Goal: Information Seeking & Learning: Check status

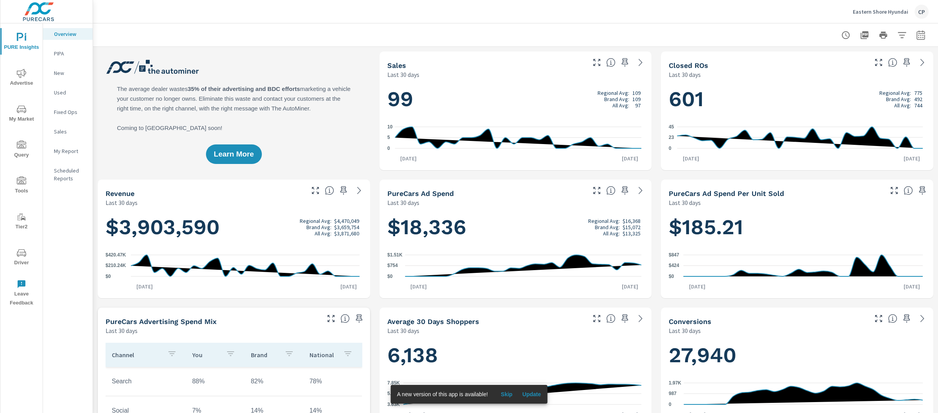
scroll to position [0, 0]
click at [29, 76] on span "Advertise" at bounding box center [22, 78] width 38 height 19
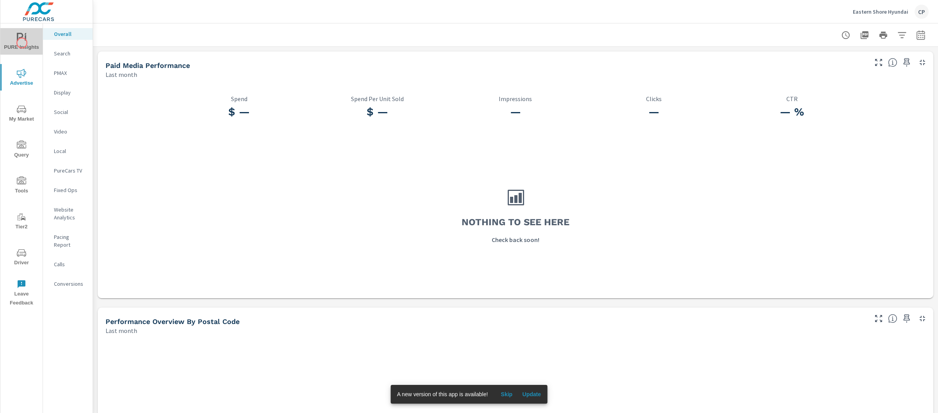
click at [22, 43] on span "PURE Insights" at bounding box center [22, 42] width 38 height 19
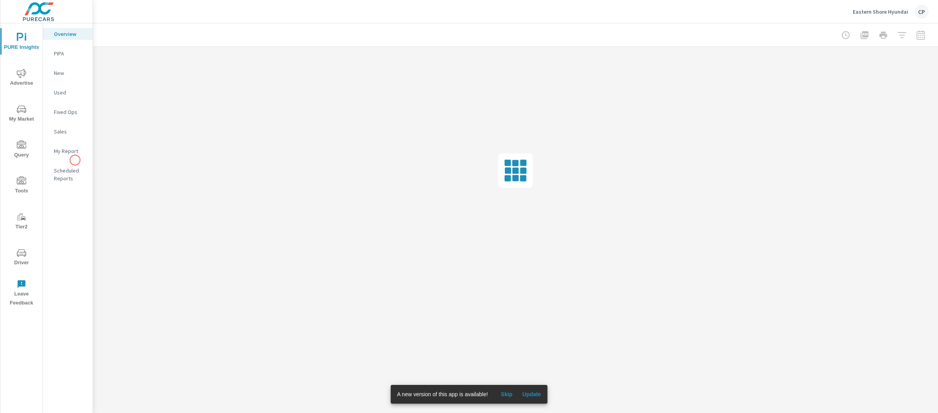
click at [75, 160] on nav "Overview PIPA New Used Fixed Ops Sales My Report Scheduled Reports" at bounding box center [68, 109] width 50 height 172
click at [73, 152] on p "My Report" at bounding box center [70, 151] width 32 height 8
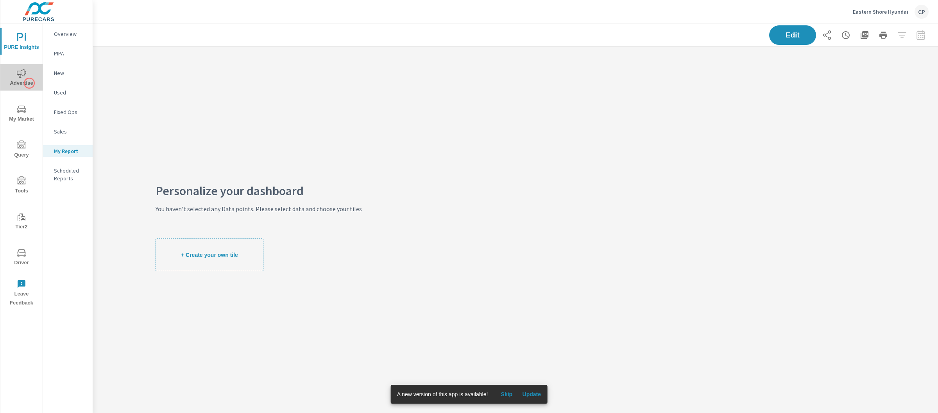
click at [29, 83] on span "Advertise" at bounding box center [22, 78] width 38 height 19
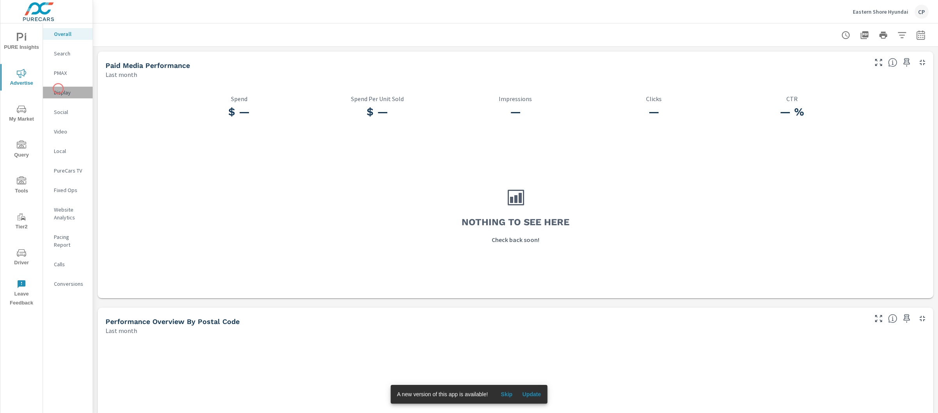
click at [58, 89] on p "Display" at bounding box center [70, 93] width 32 height 8
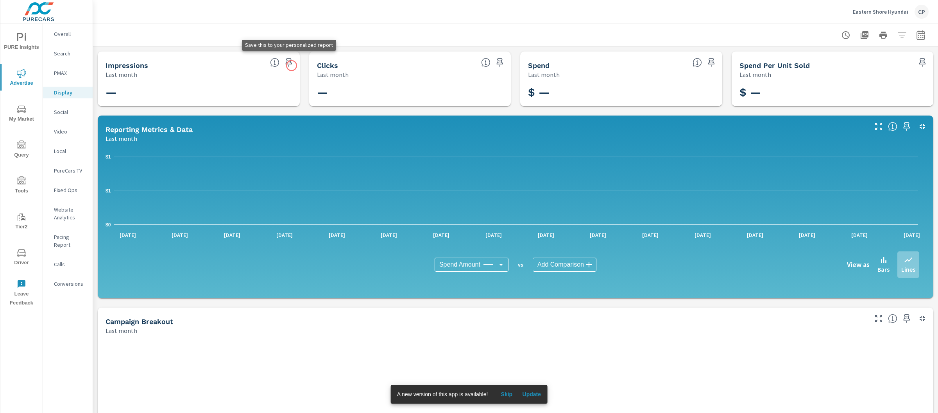
click at [289, 64] on icon "button" at bounding box center [288, 62] width 9 height 9
click at [495, 58] on icon "button" at bounding box center [499, 62] width 9 height 9
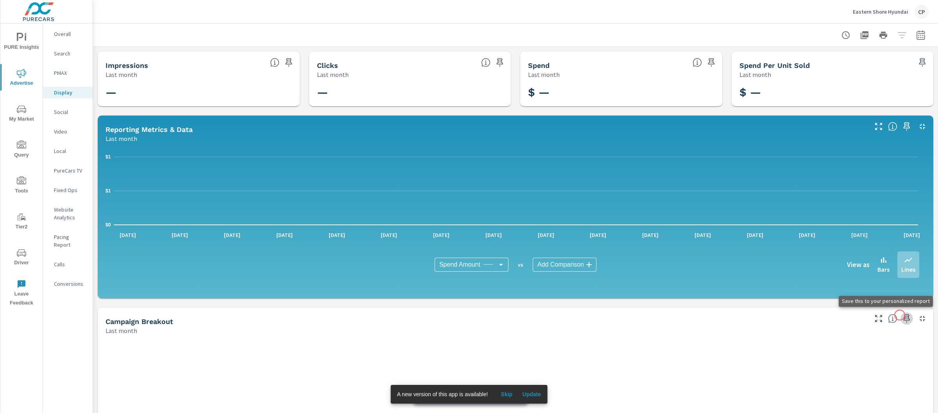
click at [902, 315] on icon "button" at bounding box center [906, 318] width 9 height 9
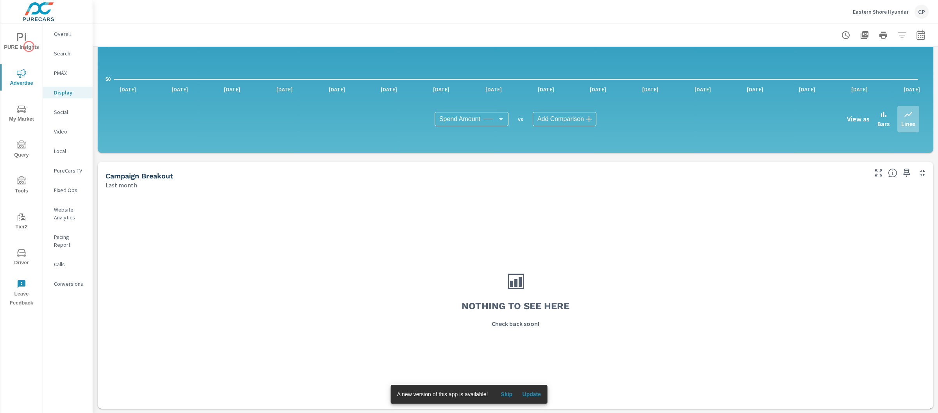
click at [29, 46] on span "PURE Insights" at bounding box center [22, 42] width 38 height 19
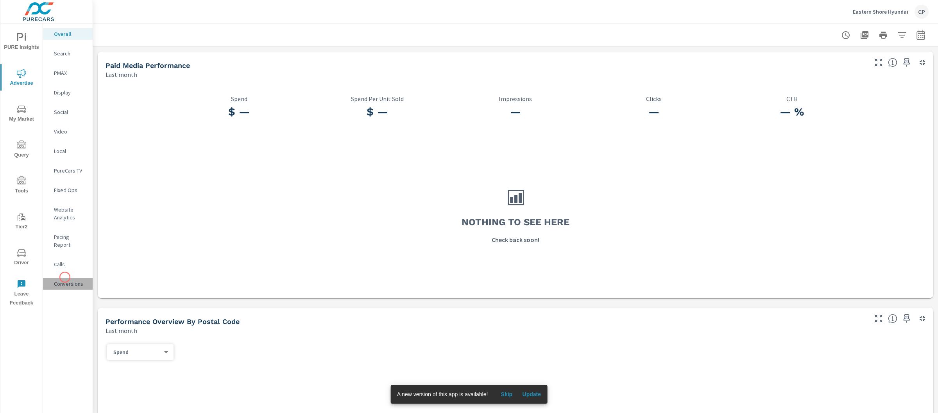
click at [65, 280] on p "Conversions" at bounding box center [70, 284] width 32 height 8
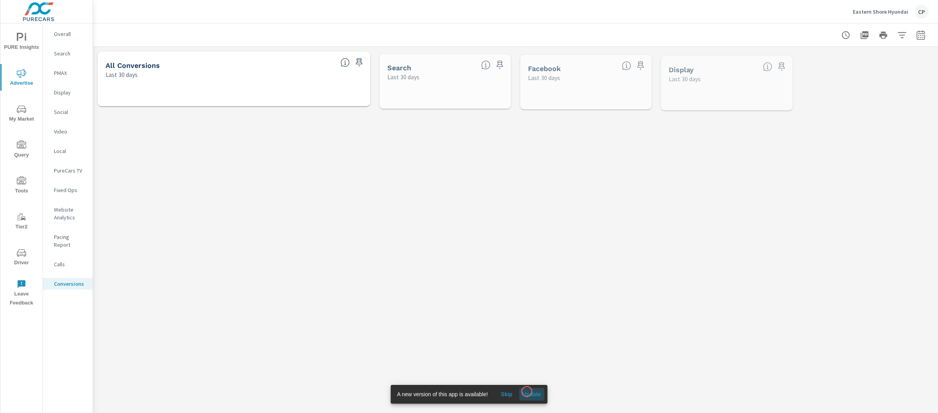
click at [527, 392] on span "Update" at bounding box center [531, 394] width 19 height 7
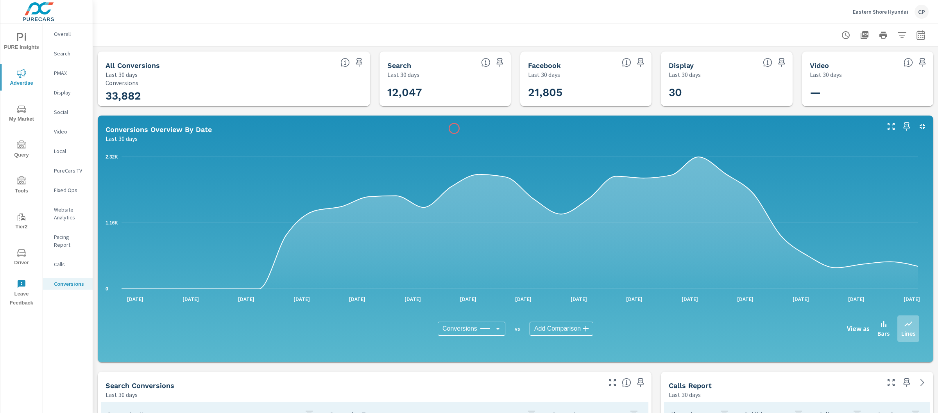
scroll to position [204, 0]
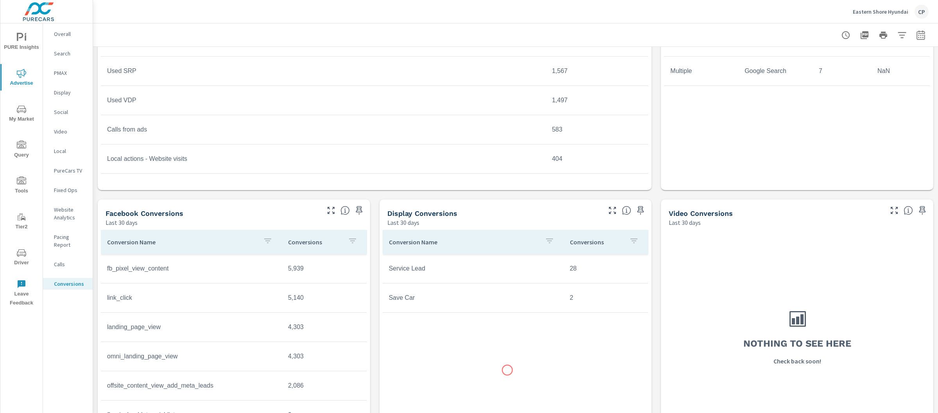
scroll to position [466, 0]
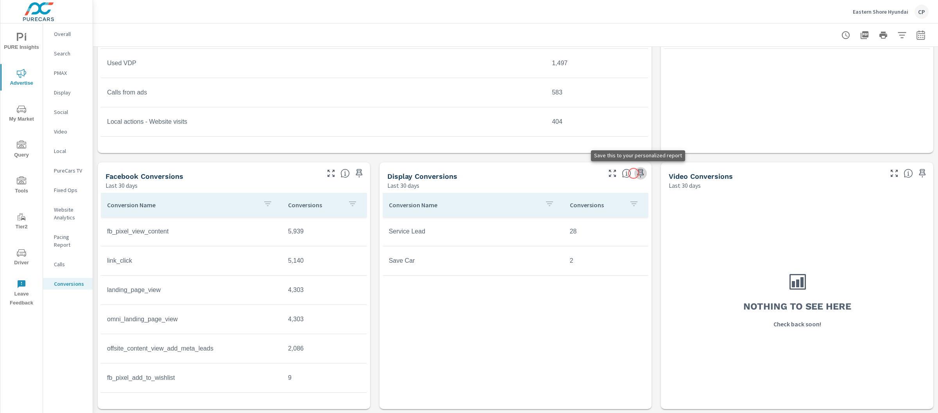
click at [637, 173] on icon "button" at bounding box center [640, 173] width 7 height 9
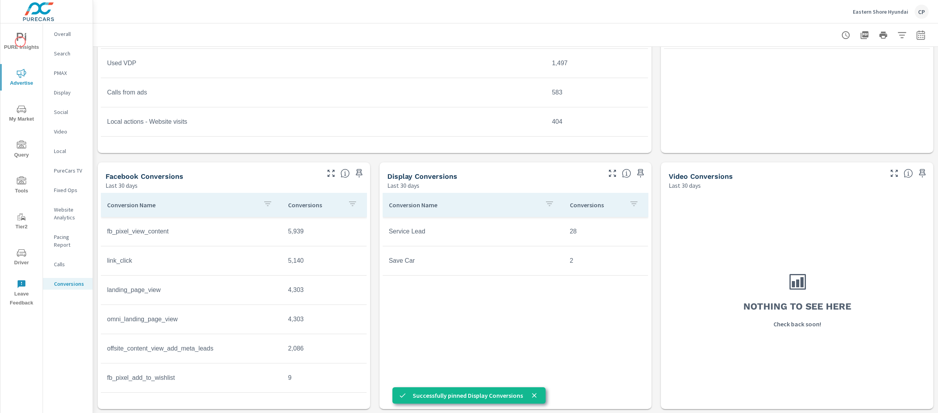
click at [20, 41] on icon "nav menu" at bounding box center [21, 37] width 9 height 9
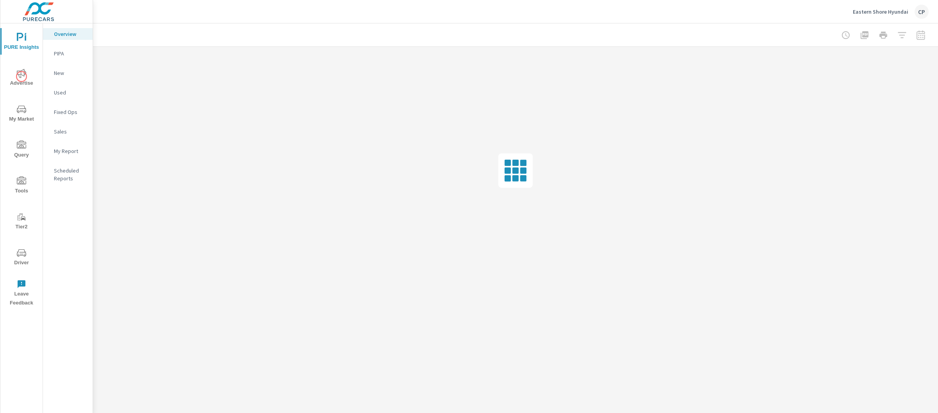
click at [21, 77] on icon "nav menu" at bounding box center [21, 73] width 9 height 9
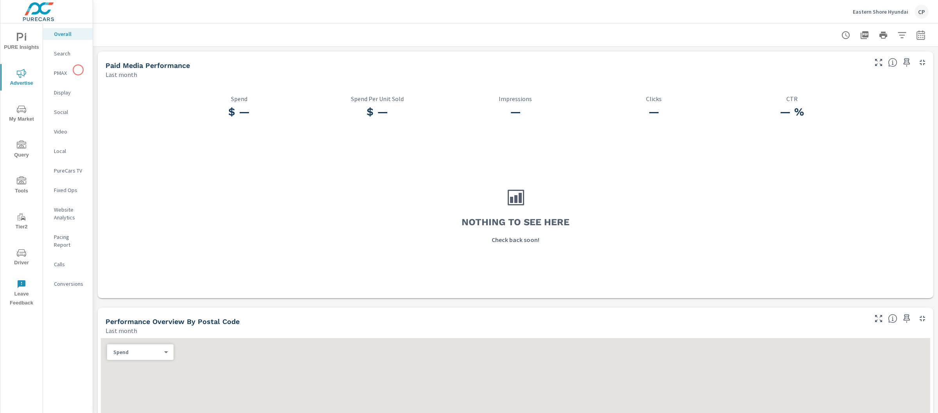
click at [78, 70] on p "PMAX" at bounding box center [70, 73] width 32 height 8
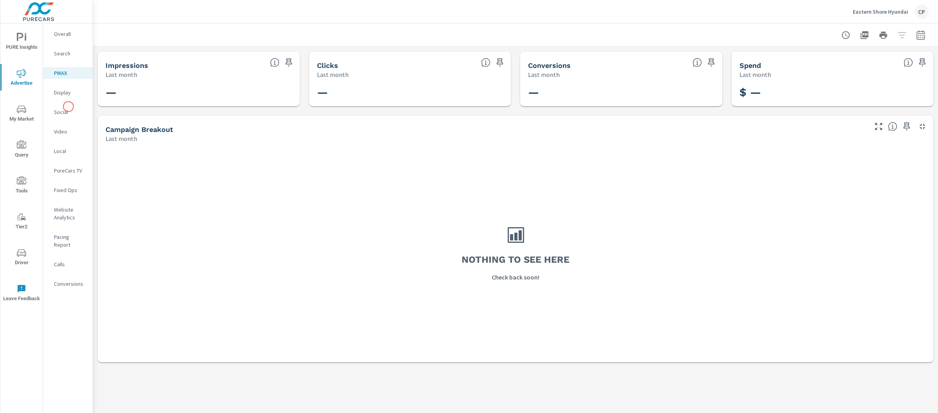
click at [68, 107] on div "Social" at bounding box center [68, 112] width 50 height 12
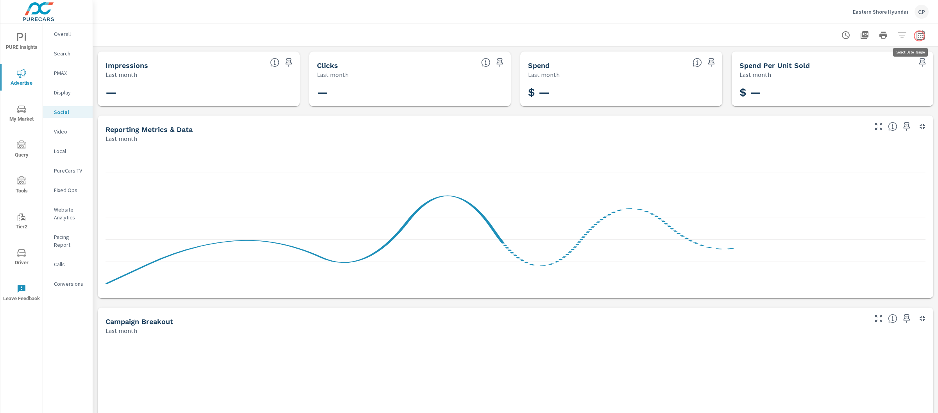
click at [919, 36] on button "button" at bounding box center [921, 35] width 16 height 16
click at [857, 61] on select "Custom Yesterday Last week Last 7 days Last 14 days Last 30 days Last 45 days L…" at bounding box center [850, 68] width 78 height 16
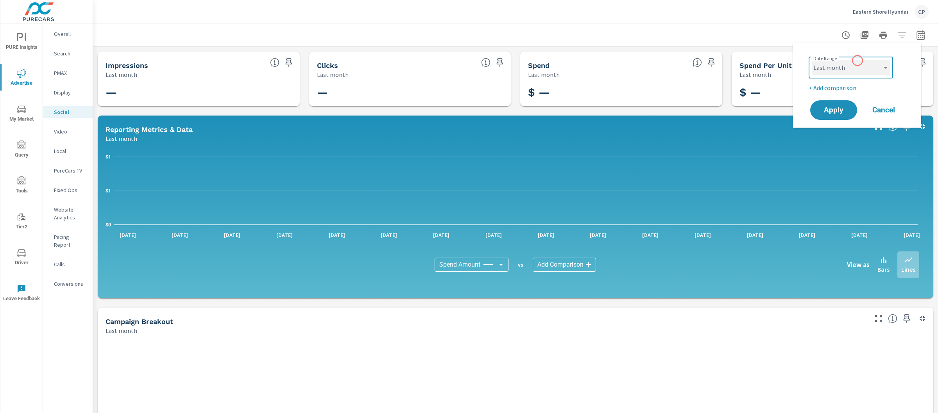
click at [852, 69] on select "Custom Yesterday Last week Last 7 days Last 14 days Last 30 days Last 45 days L…" at bounding box center [850, 68] width 78 height 16
select select "Month to date"
click at [833, 107] on span "Apply" at bounding box center [833, 110] width 31 height 7
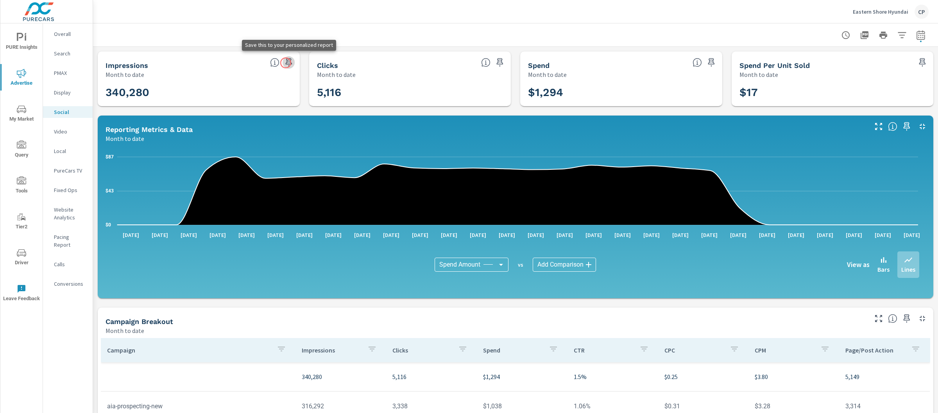
click at [286, 63] on icon "button" at bounding box center [288, 62] width 9 height 9
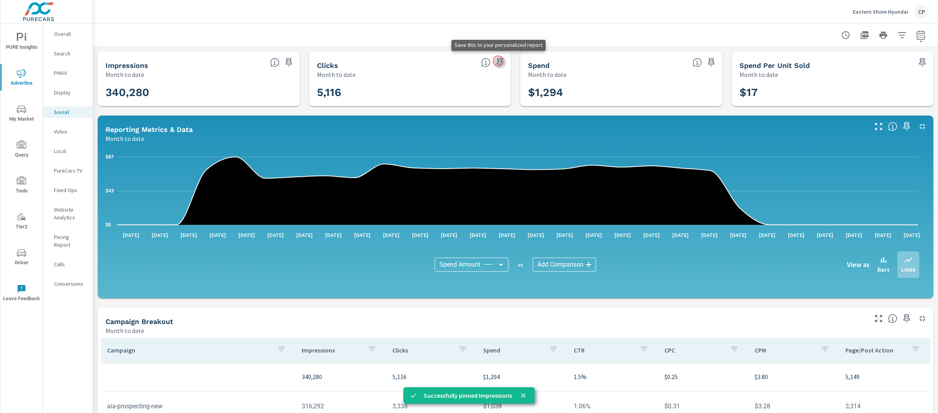
click at [498, 61] on icon "button" at bounding box center [499, 62] width 9 height 9
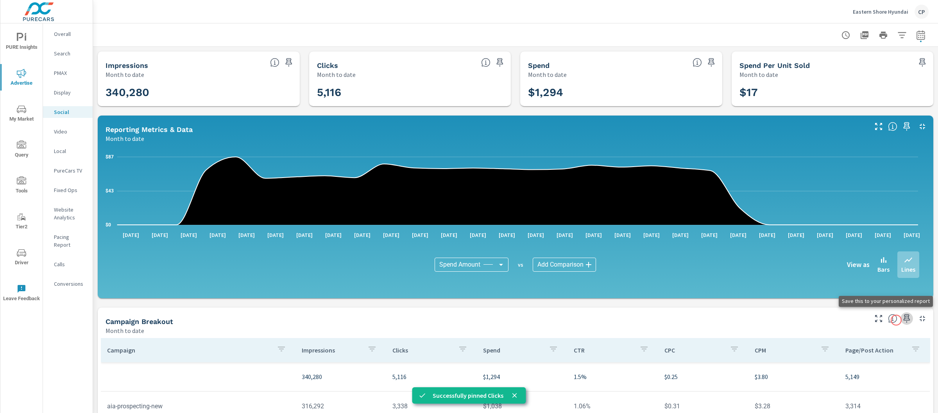
click at [903, 320] on icon "button" at bounding box center [906, 318] width 7 height 9
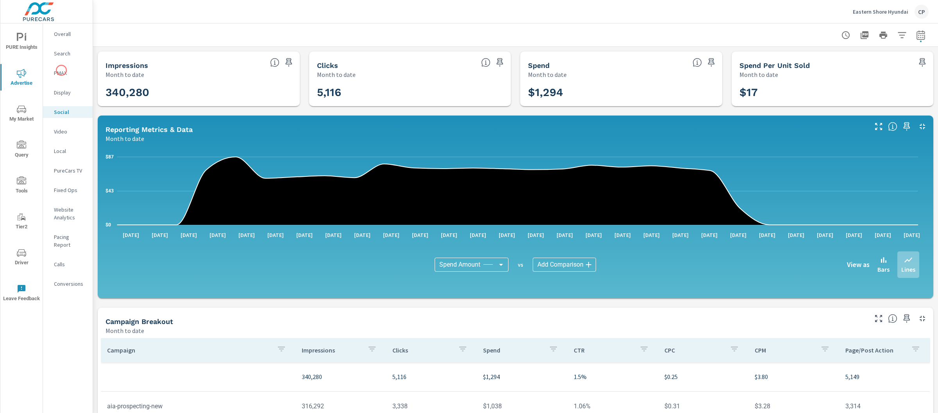
click at [61, 70] on p "PMAX" at bounding box center [70, 73] width 32 height 8
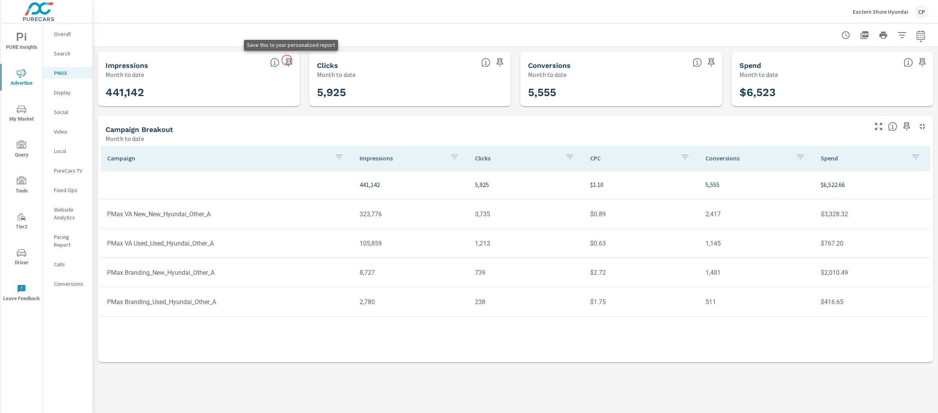
click at [287, 60] on icon "button" at bounding box center [288, 62] width 7 height 9
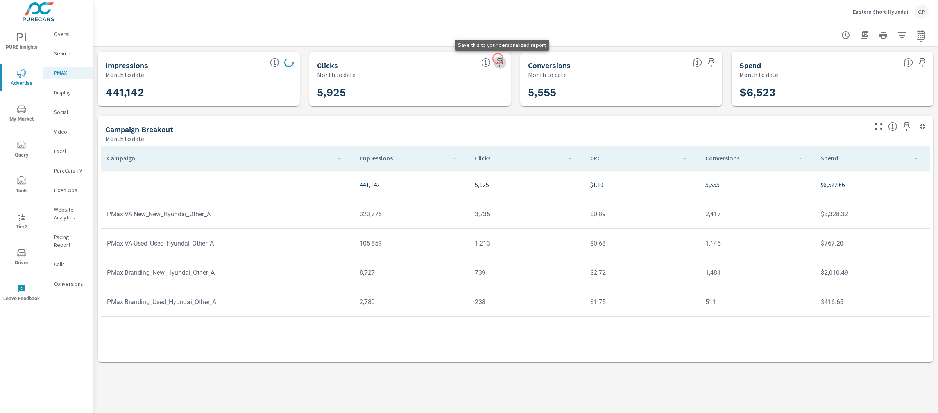
click at [498, 59] on icon "button" at bounding box center [500, 62] width 7 height 9
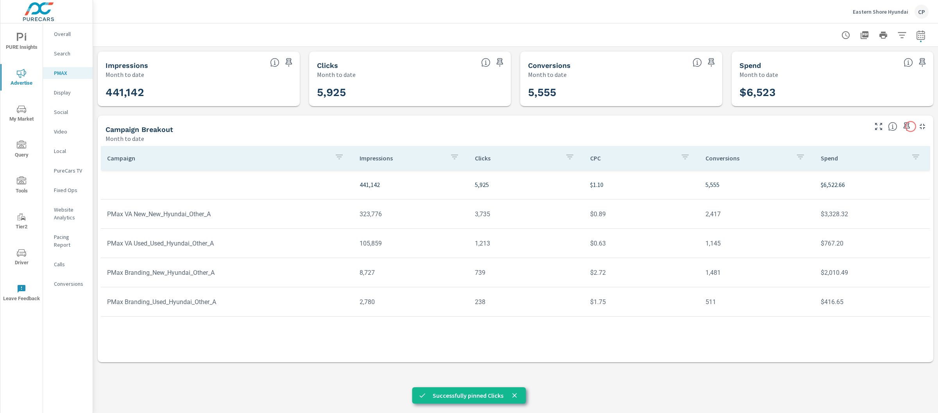
click at [907, 125] on icon "button" at bounding box center [906, 126] width 9 height 9
click at [63, 278] on div "Conversions" at bounding box center [68, 284] width 50 height 12
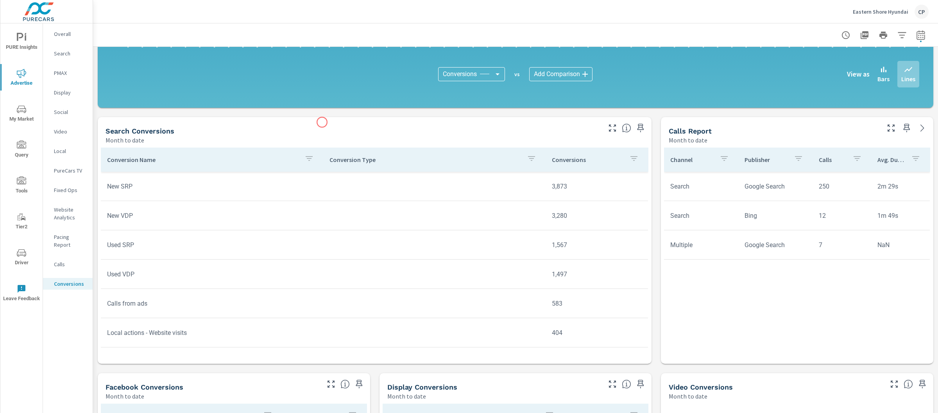
scroll to position [268, 0]
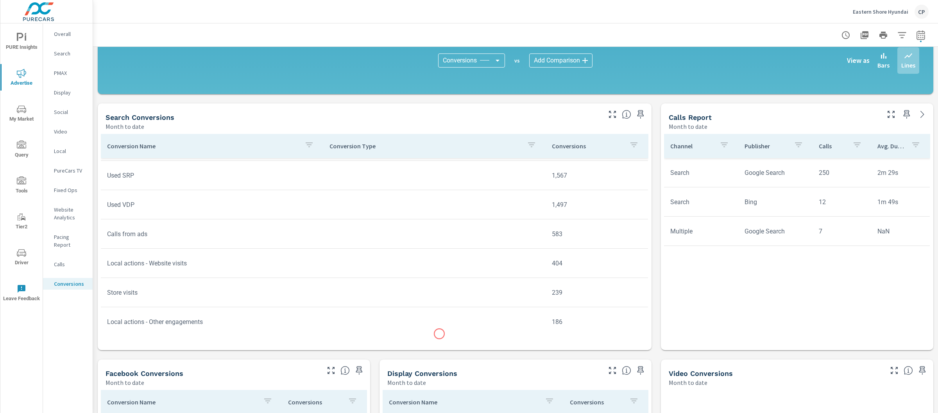
scroll to position [57, 0]
click at [359, 368] on icon "button" at bounding box center [358, 370] width 9 height 9
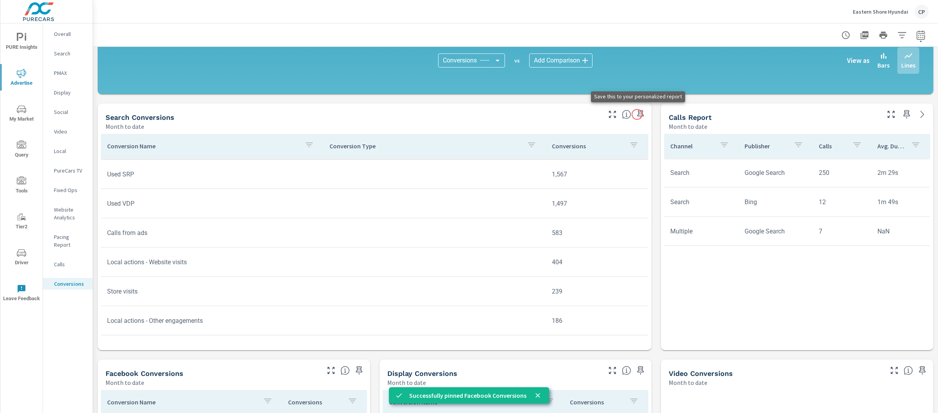
click at [636, 114] on icon "button" at bounding box center [640, 114] width 9 height 9
click at [902, 111] on icon "button" at bounding box center [906, 114] width 9 height 9
click at [45, 46] on nav "Overall Search PMAX Display Social Video Local PureCars TV Fixed Ops Website An…" at bounding box center [68, 161] width 50 height 277
click at [29, 42] on span "PURE Insights" at bounding box center [22, 42] width 38 height 19
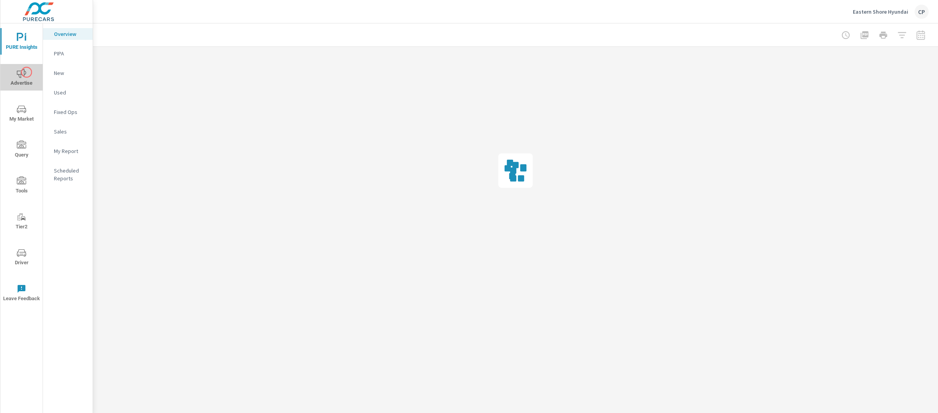
click at [27, 72] on span "Advertise" at bounding box center [22, 78] width 38 height 19
click at [71, 62] on nav "Overall Search PMAX Display Social Video Local PureCars TV Fixed Ops Website An…" at bounding box center [68, 161] width 50 height 277
click at [67, 54] on p "Search" at bounding box center [70, 54] width 32 height 8
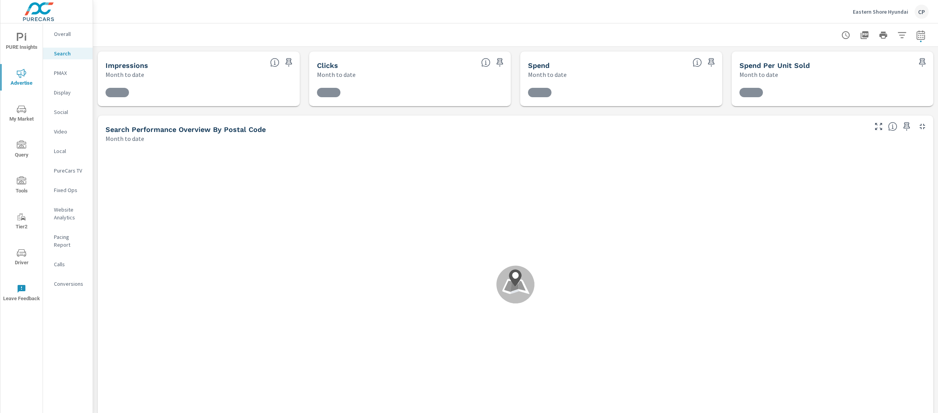
scroll to position [26, 0]
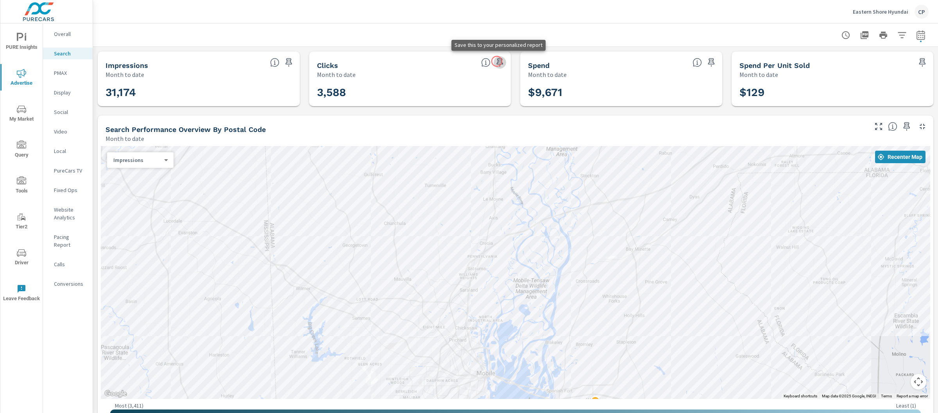
click at [497, 61] on icon "button" at bounding box center [499, 62] width 9 height 9
click at [902, 125] on icon "button" at bounding box center [906, 126] width 9 height 9
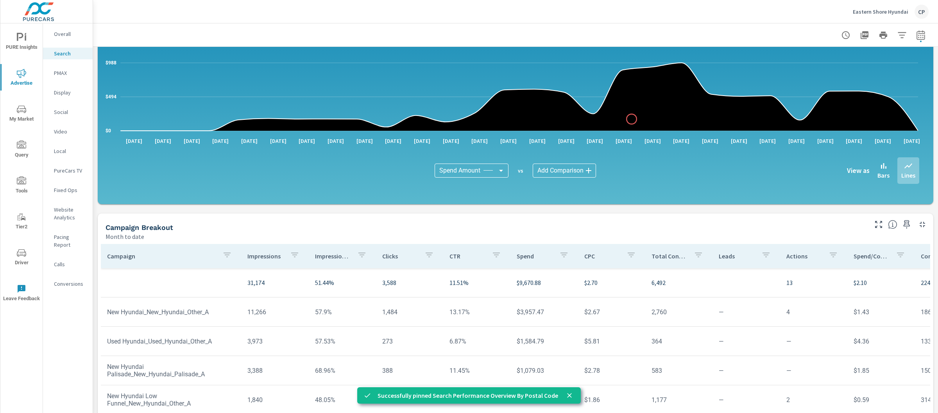
scroll to position [418, 0]
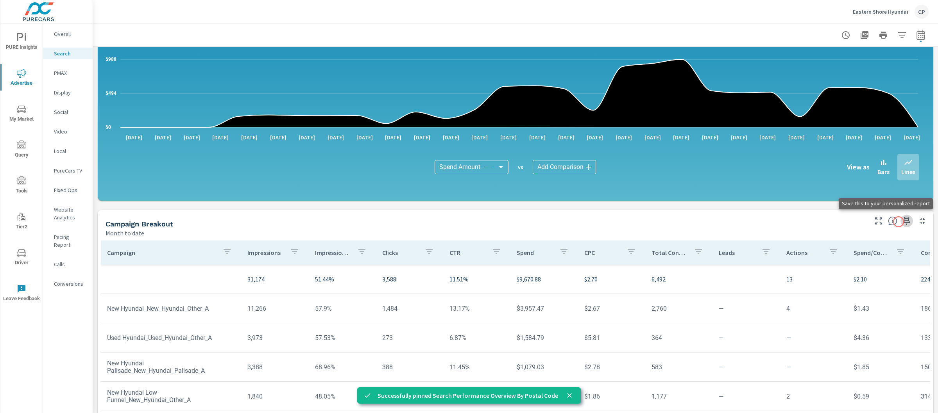
click at [902, 222] on icon "button" at bounding box center [906, 220] width 9 height 9
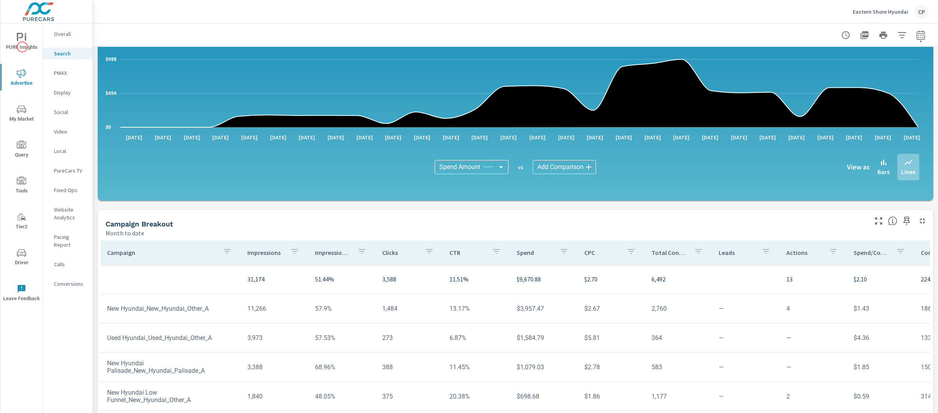
click at [21, 43] on span "PURE Insights" at bounding box center [22, 42] width 38 height 19
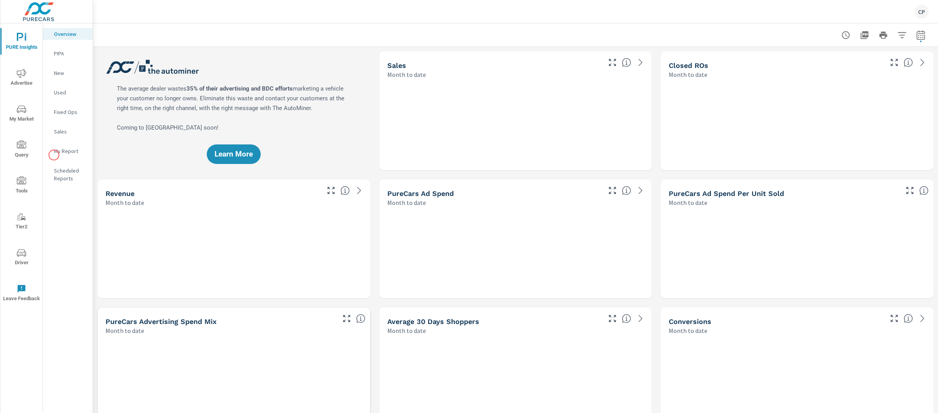
click at [54, 155] on div "My Report" at bounding box center [68, 151] width 50 height 12
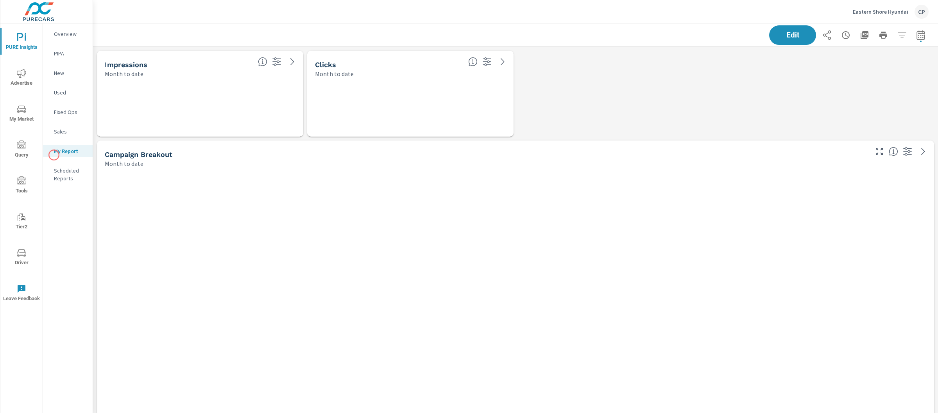
scroll to position [3164, 852]
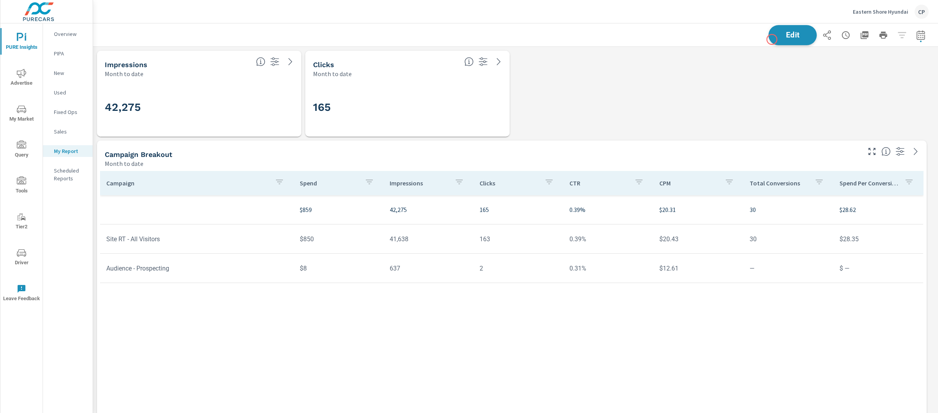
click at [776, 36] on span "Edit" at bounding box center [792, 34] width 32 height 7
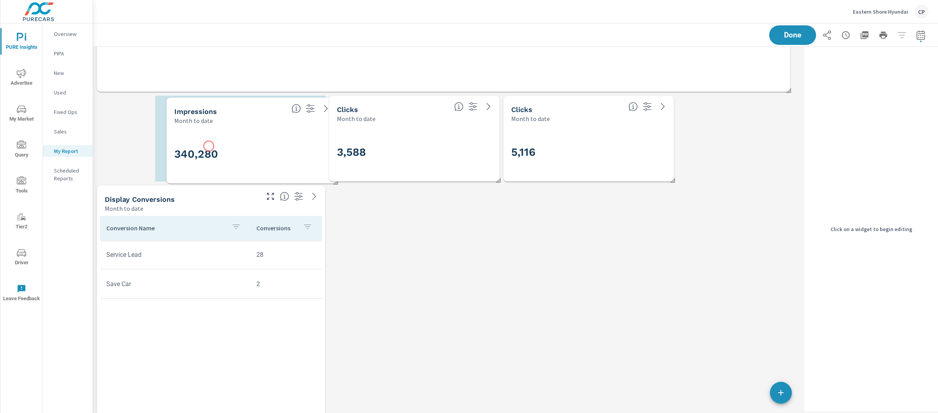
scroll to position [3253, 716]
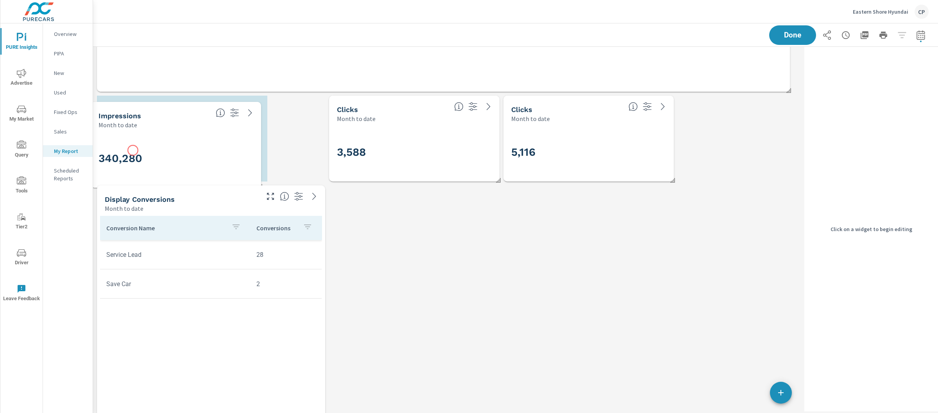
drag, startPoint x: 371, startPoint y: 144, endPoint x: 172, endPoint y: 210, distance: 209.8
click at [131, 151] on div "340,280" at bounding box center [175, 159] width 155 height 20
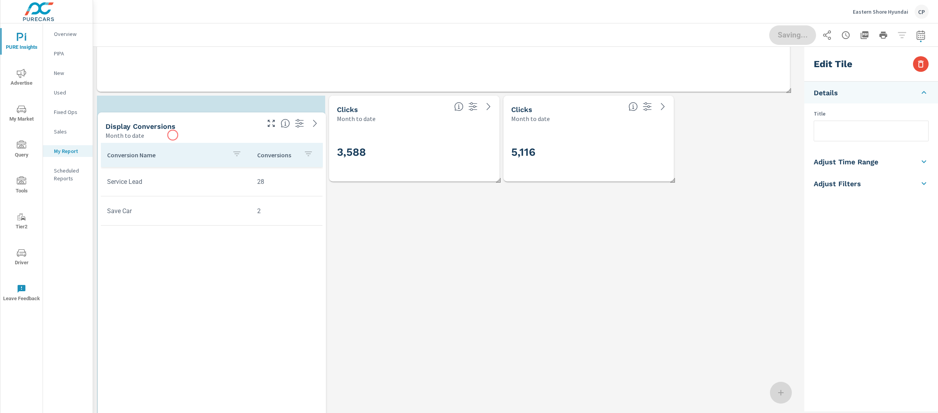
drag, startPoint x: 172, startPoint y: 208, endPoint x: 171, endPoint y: 136, distance: 72.3
click at [171, 136] on div "Month to date" at bounding box center [181, 135] width 153 height 9
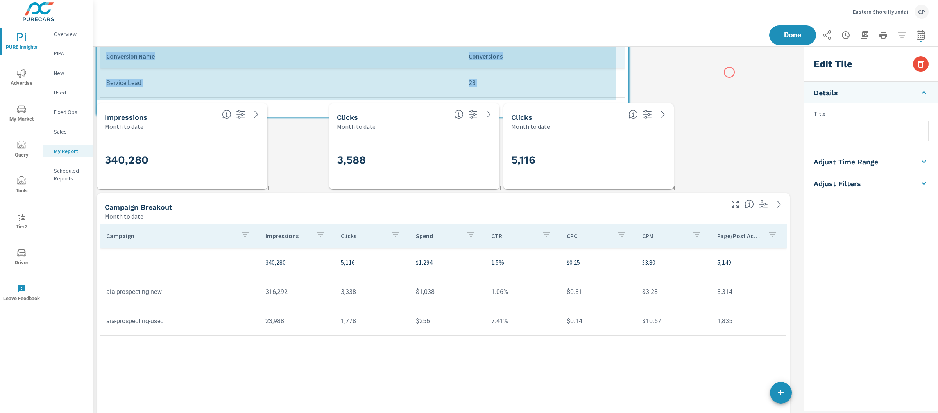
scroll to position [2984, 716]
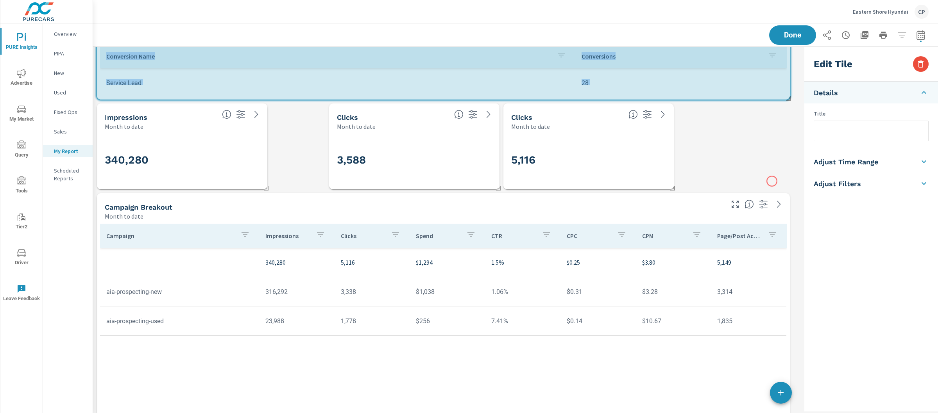
drag, startPoint x: 325, startPoint y: 368, endPoint x: 772, endPoint y: 181, distance: 484.4
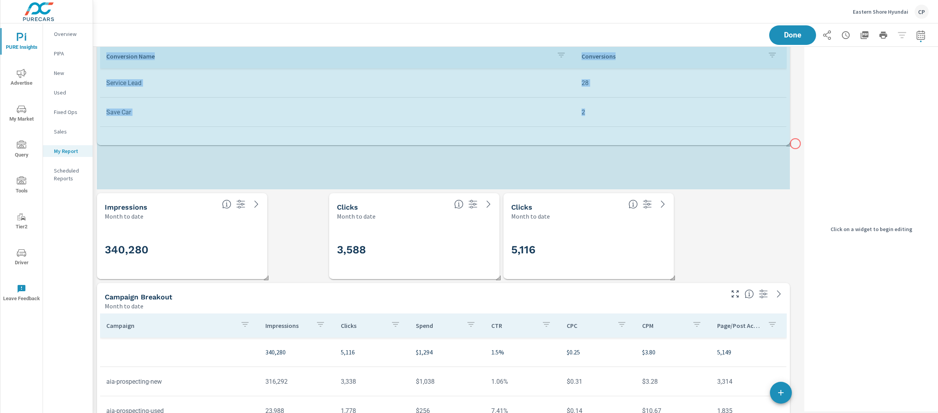
scroll to position [3074, 716]
drag, startPoint x: 788, startPoint y: 98, endPoint x: 795, endPoint y: 144, distance: 46.3
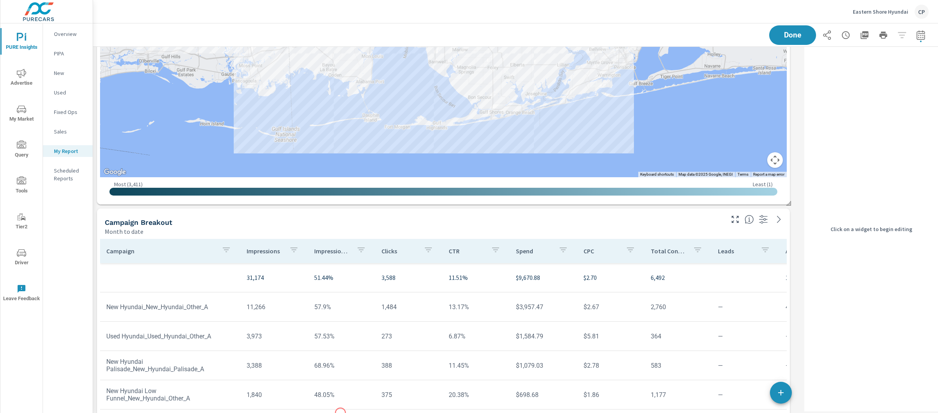
scroll to position [2598, 0]
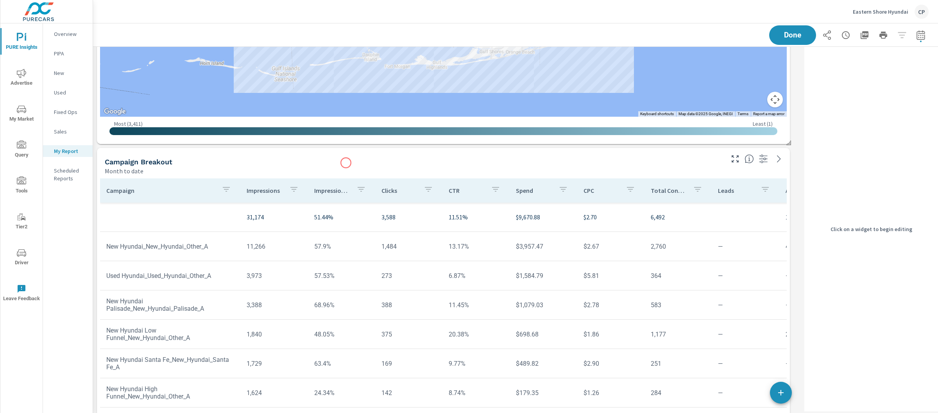
drag, startPoint x: 339, startPoint y: 280, endPoint x: 345, endPoint y: 164, distance: 116.9
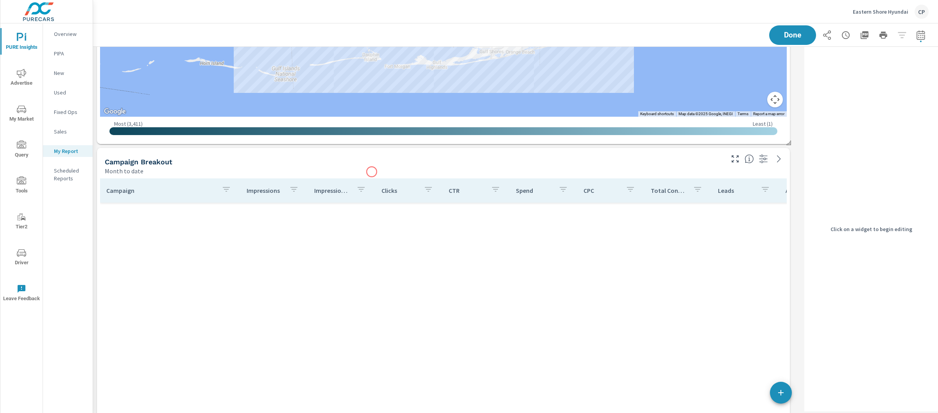
scroll to position [600, 0]
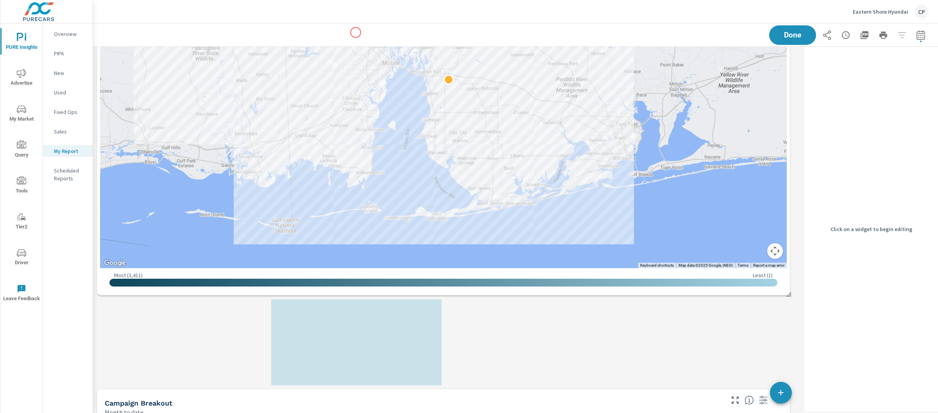
scroll to position [2416, 0]
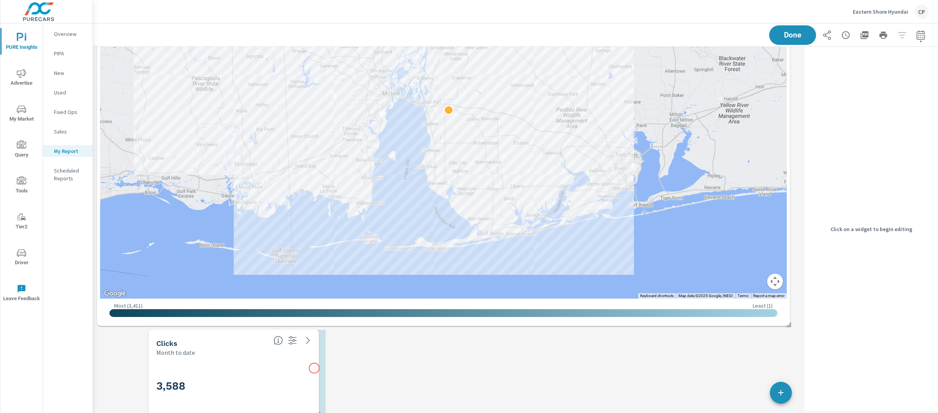
drag, startPoint x: 363, startPoint y: 348, endPoint x: 340, endPoint y: 365, distance: 28.4
click at [267, 357] on div "Month to date" at bounding box center [211, 352] width 111 height 9
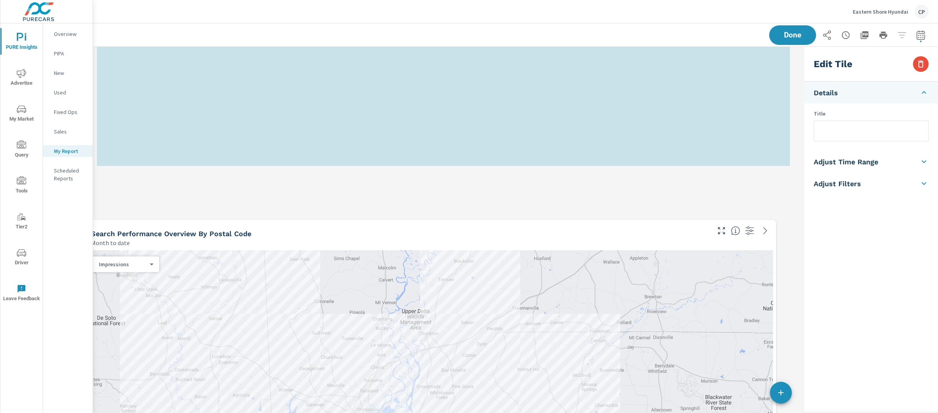
scroll to position [3077, 0]
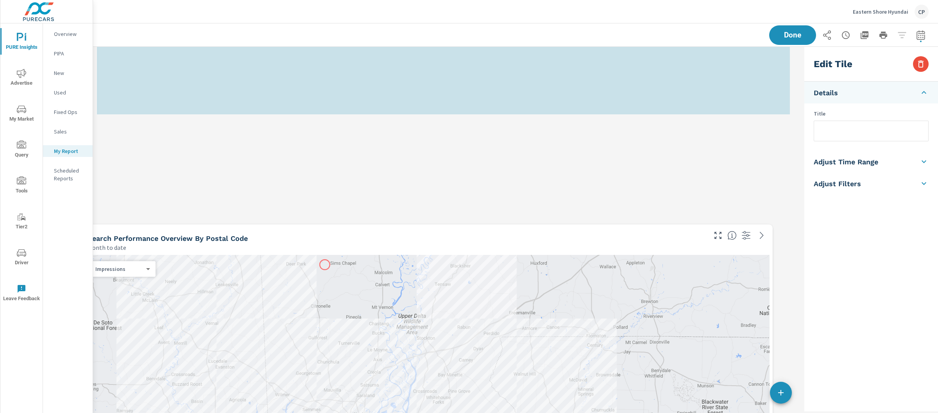
drag, startPoint x: 341, startPoint y: 110, endPoint x: 325, endPoint y: 264, distance: 154.8
click at [325, 243] on div "Search Performance Overview By Postal Code" at bounding box center [397, 238] width 618 height 9
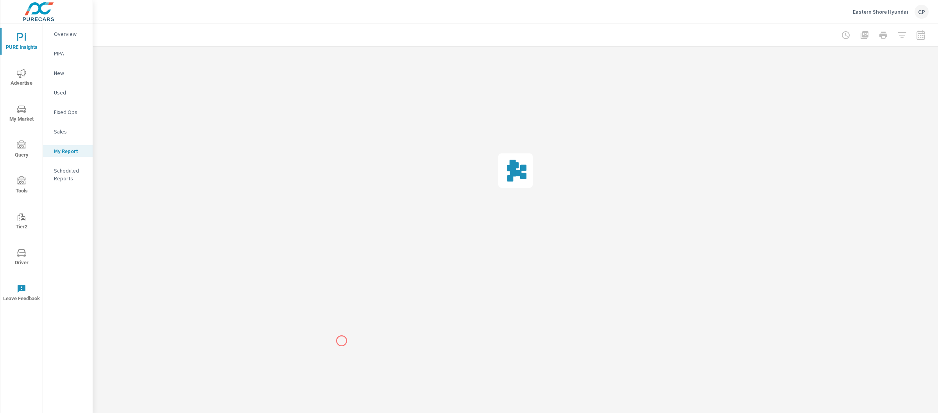
scroll to position [0, 0]
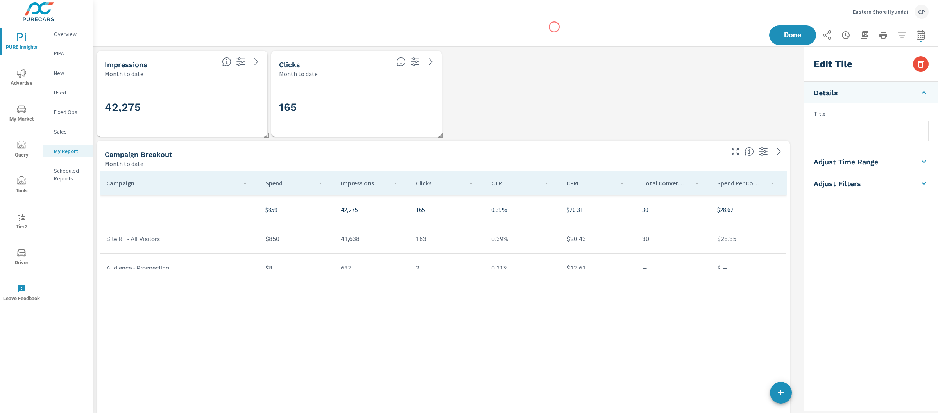
scroll to position [586, 0]
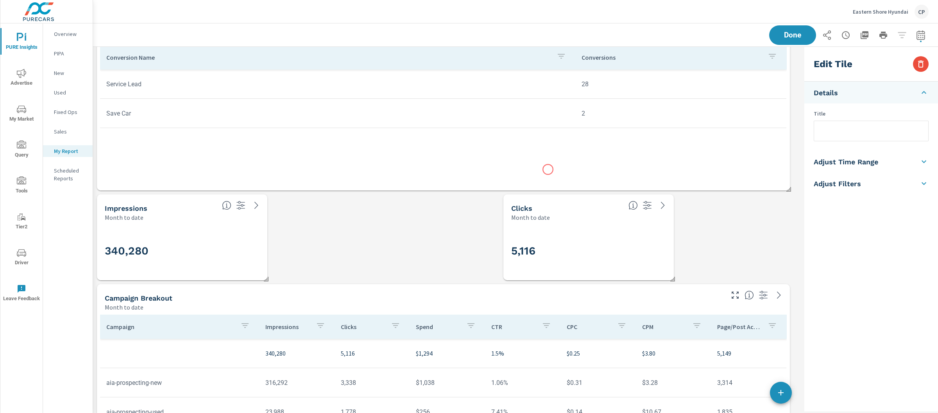
scroll to position [549, 0]
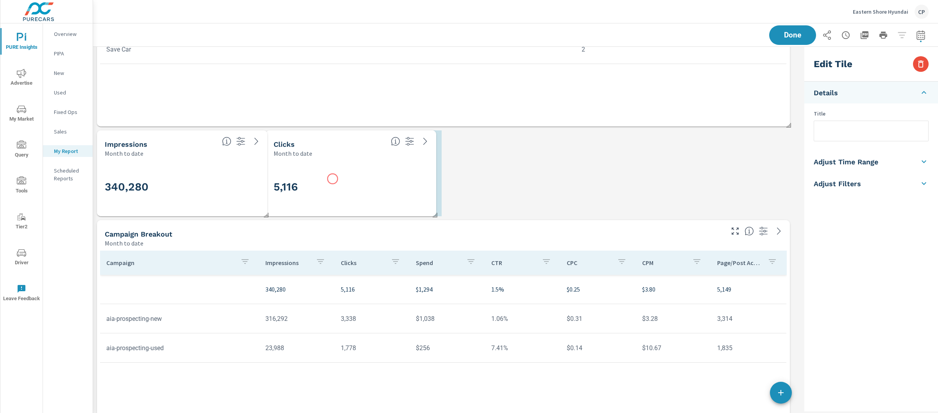
drag, startPoint x: 570, startPoint y: 179, endPoint x: 333, endPoint y: 179, distance: 236.7
click at [333, 178] on div "5,116" at bounding box center [350, 187] width 155 height 20
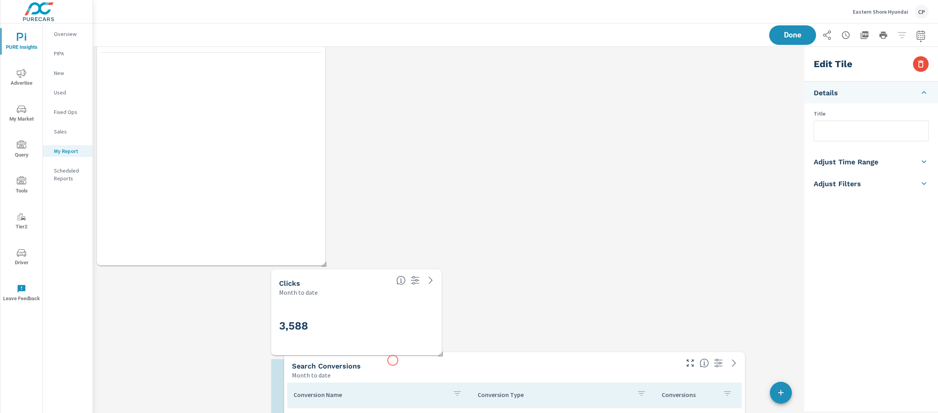
scroll to position [3523, 716]
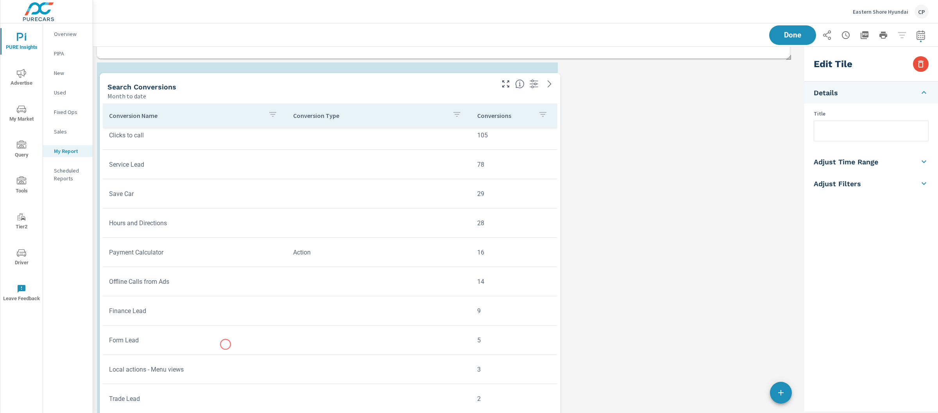
scroll to position [2694, 0]
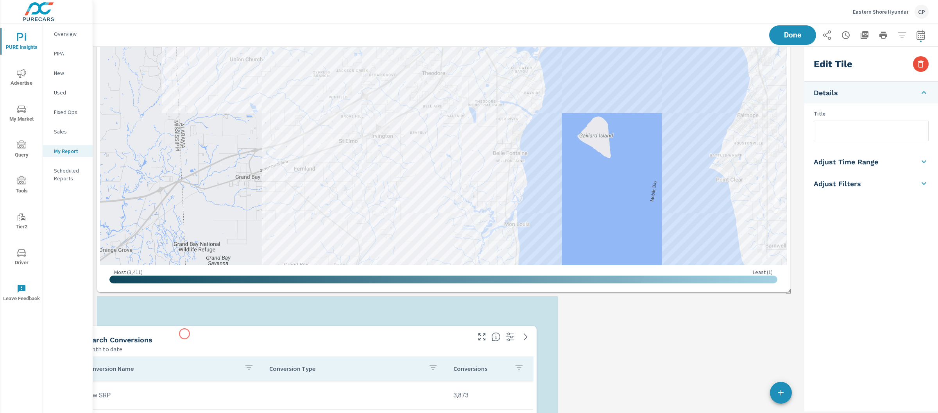
drag, startPoint x: 438, startPoint y: 255, endPoint x: 185, endPoint y: 333, distance: 264.7
click at [185, 333] on div "Search Conversions Month to date" at bounding box center [274, 340] width 397 height 28
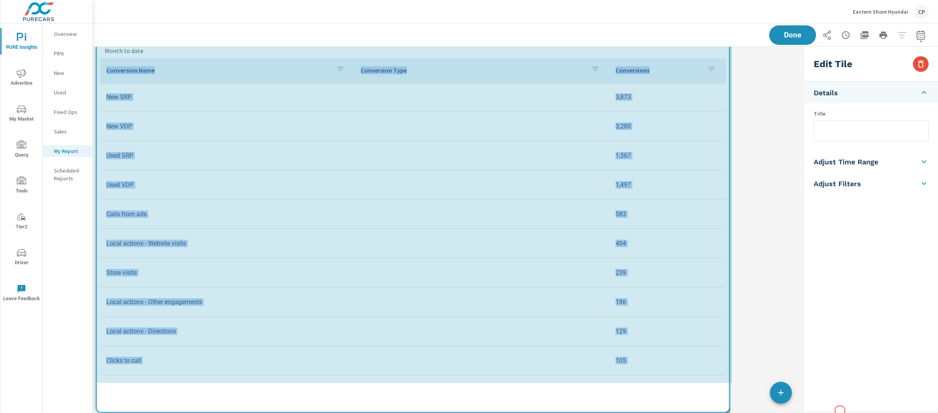
drag, startPoint x: 558, startPoint y: 407, endPoint x: 854, endPoint y: 414, distance: 295.4
click at [854, 413] on html "PURE Insights Advertise My Market Query Tools Tier2 Driver Leave Feedback Overv…" at bounding box center [469, 206] width 938 height 413
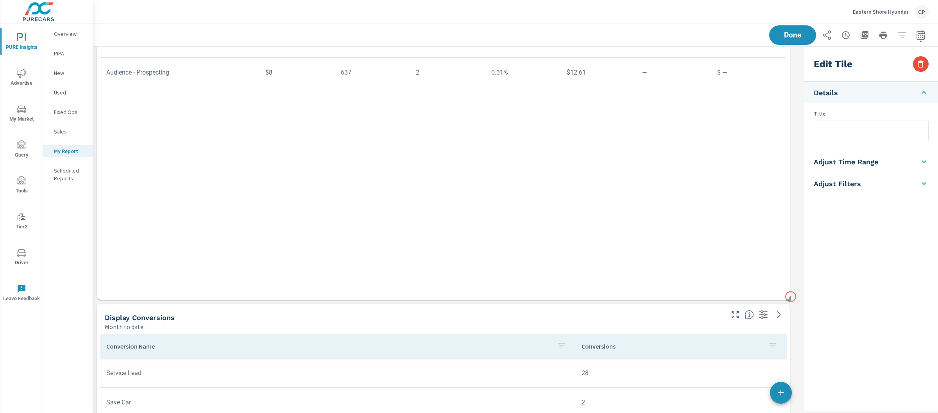
click at [790, 297] on span at bounding box center [786, 296] width 8 height 8
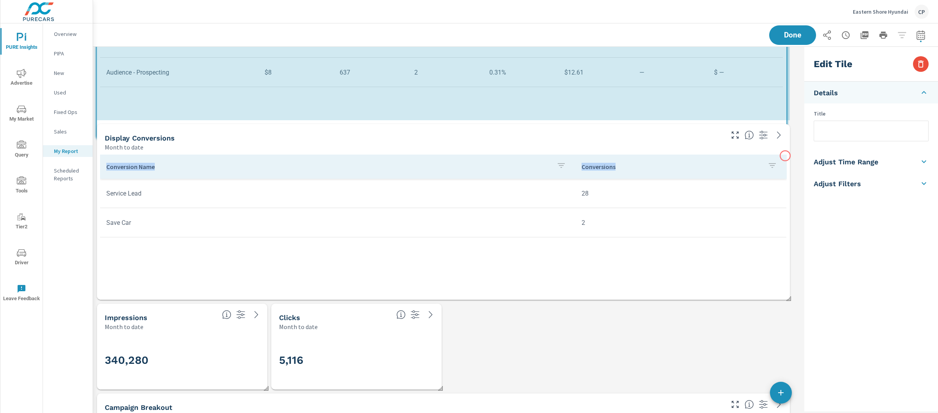
drag, startPoint x: 790, startPoint y: 297, endPoint x: 785, endPoint y: 156, distance: 141.1
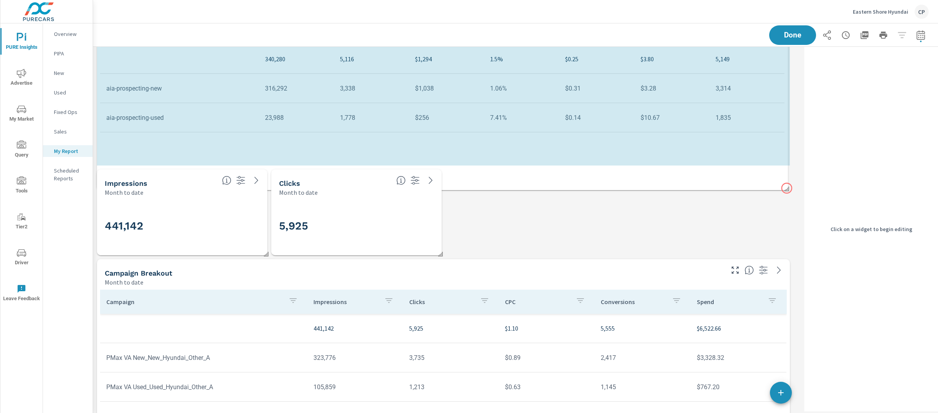
drag, startPoint x: 788, startPoint y: 343, endPoint x: 785, endPoint y: 191, distance: 152.8
click at [785, 190] on span at bounding box center [784, 186] width 8 height 8
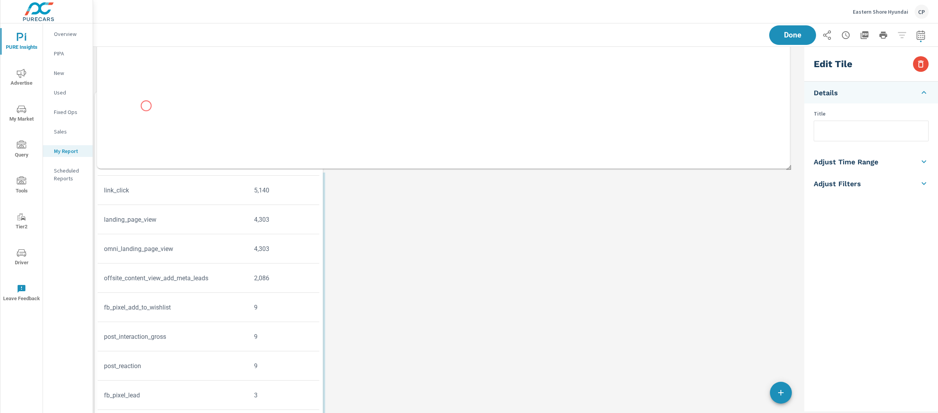
drag, startPoint x: 148, startPoint y: 187, endPoint x: 146, endPoint y: 106, distance: 80.9
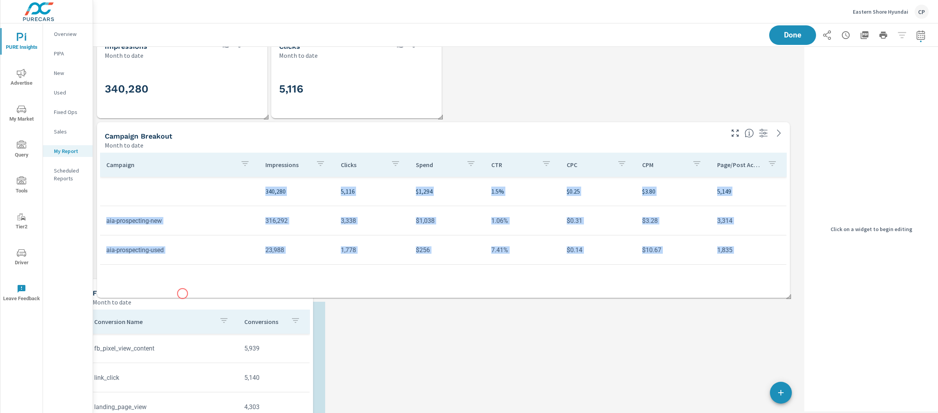
drag, startPoint x: 195, startPoint y: 325, endPoint x: 182, endPoint y: 294, distance: 33.2
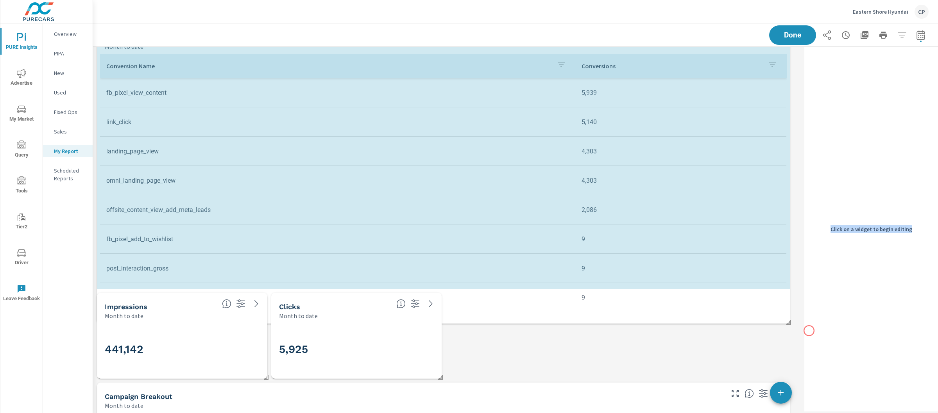
scroll to position [4, 4]
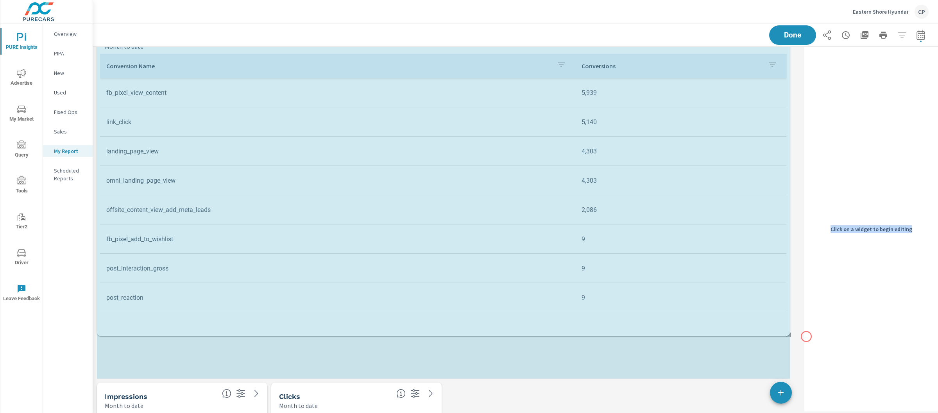
drag, startPoint x: 325, startPoint y: 377, endPoint x: 806, endPoint y: 337, distance: 482.6
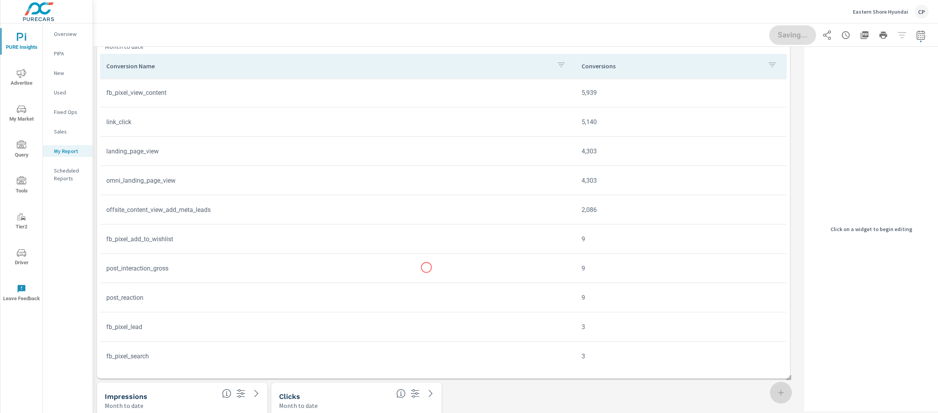
scroll to position [36, 0]
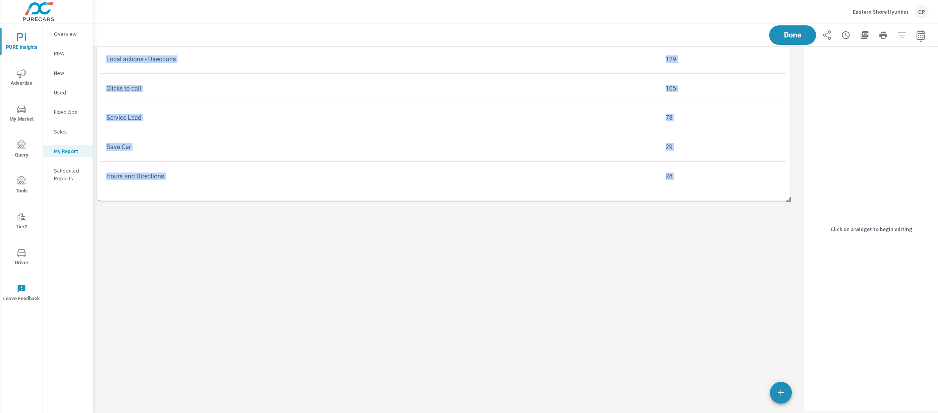
scroll to position [3451, 0]
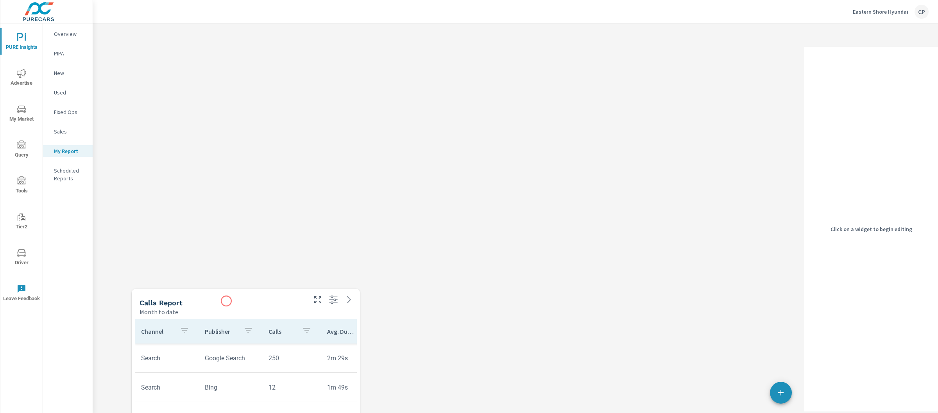
drag, startPoint x: 191, startPoint y: 207, endPoint x: 226, endPoint y: 299, distance: 98.8
click at [226, 300] on div "Calls Report" at bounding box center [222, 302] width 166 height 9
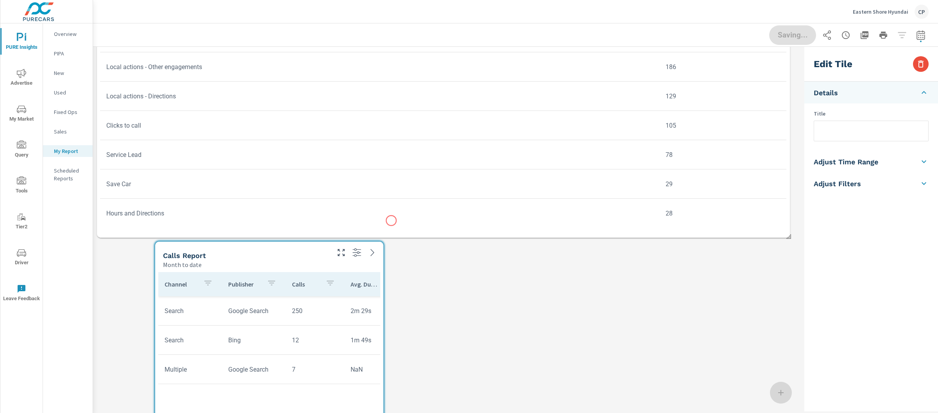
scroll to position [2485, 0]
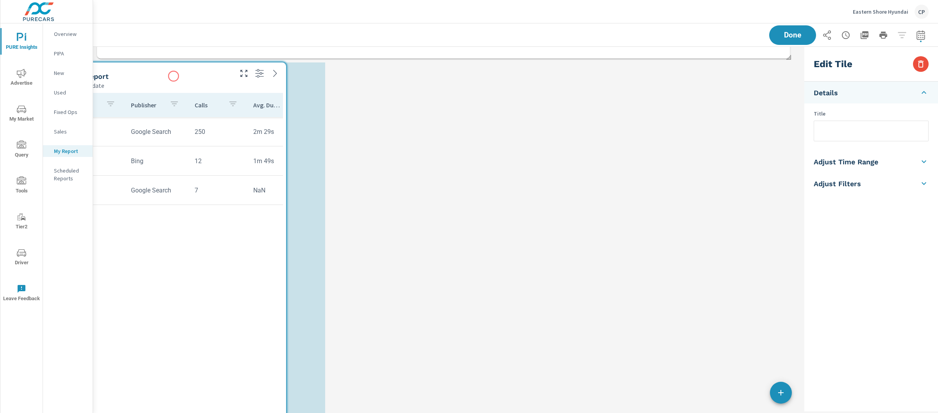
drag, startPoint x: 271, startPoint y: 76, endPoint x: 173, endPoint y: 76, distance: 97.7
click at [173, 76] on div "Calls Report" at bounding box center [149, 76] width 166 height 9
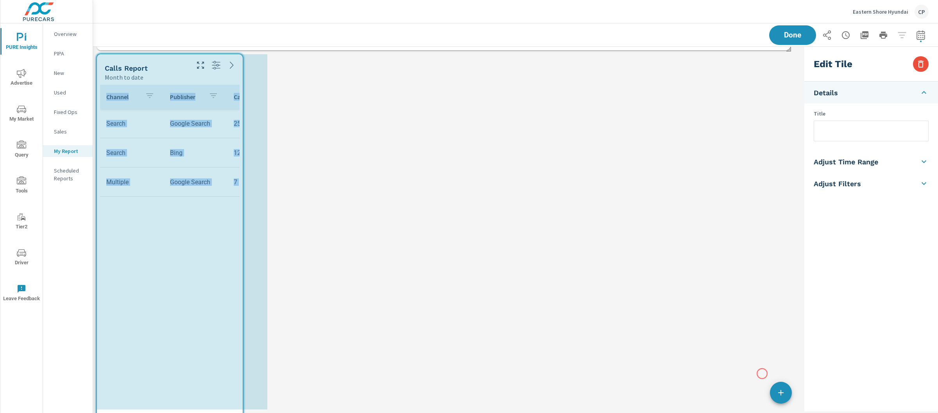
drag, startPoint x: 324, startPoint y: 407, endPoint x: 763, endPoint y: 372, distance: 439.8
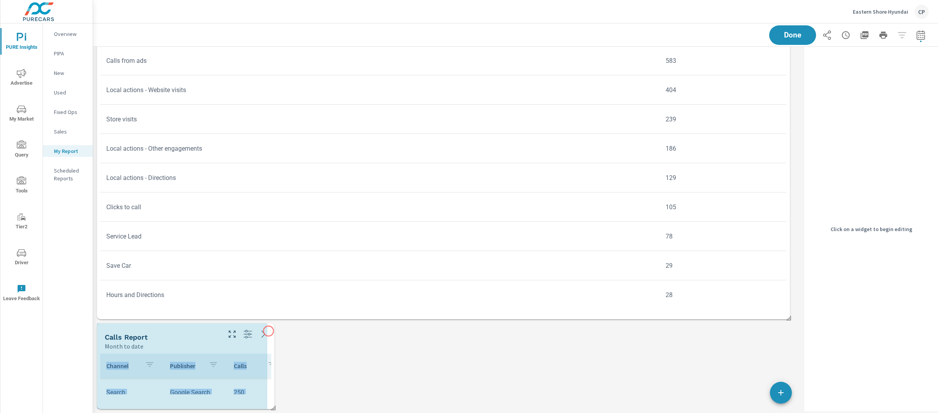
scroll to position [2984, 716]
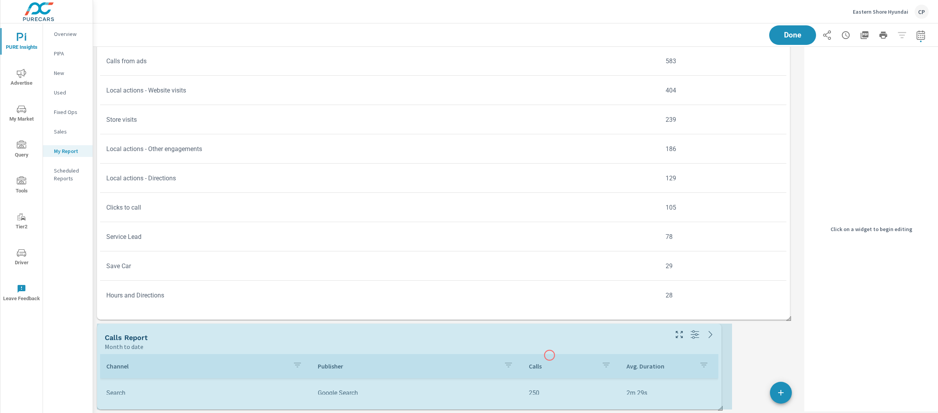
drag, startPoint x: 266, startPoint y: 407, endPoint x: 549, endPoint y: 357, distance: 287.9
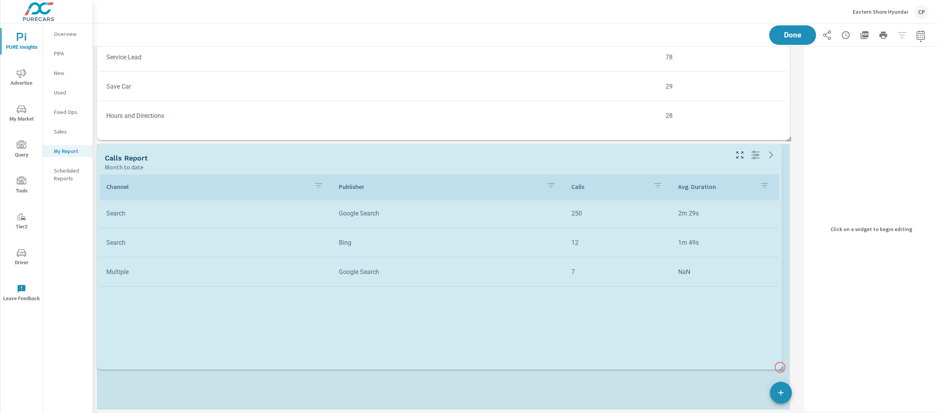
drag, startPoint x: 730, startPoint y: 406, endPoint x: 779, endPoint y: 368, distance: 62.0
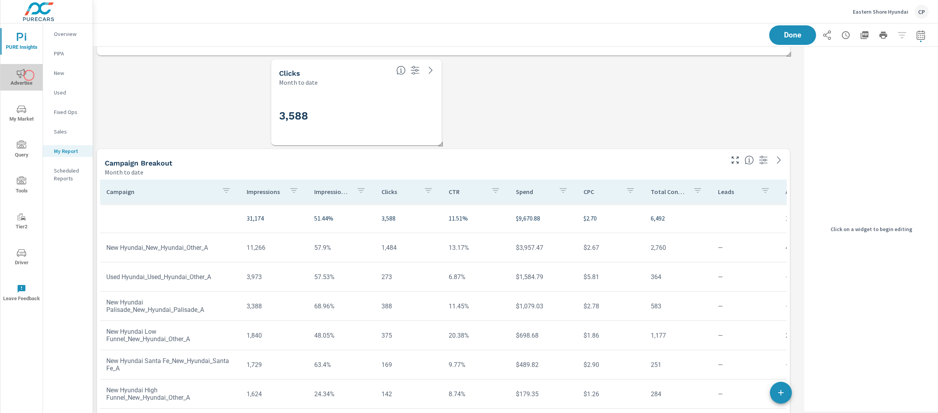
click at [29, 75] on span "Advertise" at bounding box center [22, 78] width 38 height 19
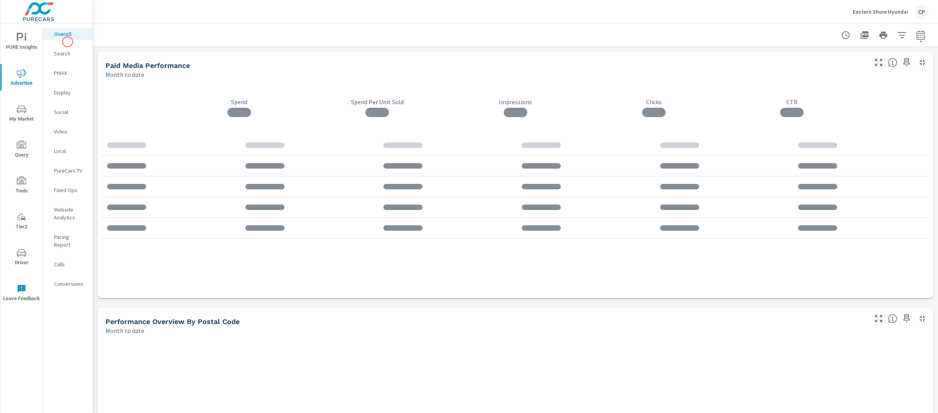
click at [68, 42] on nav "Overall Search PMAX Display Social Video Local PureCars TV Fixed Ops Website An…" at bounding box center [68, 161] width 50 height 277
click at [72, 52] on p "Search" at bounding box center [70, 54] width 32 height 8
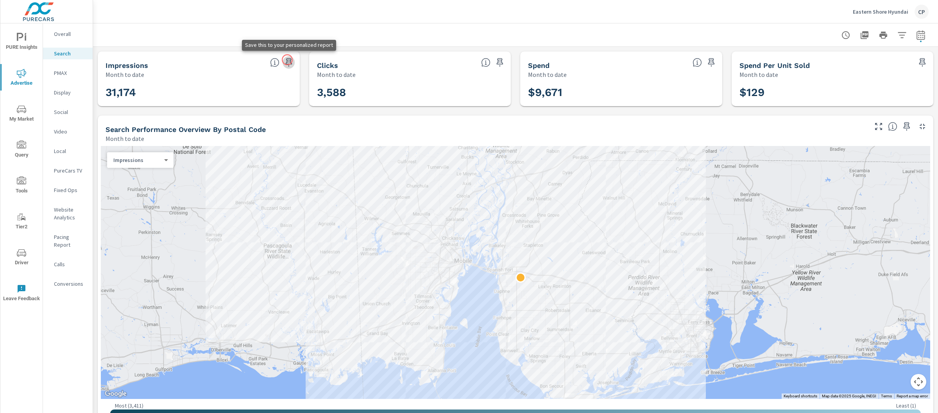
click at [287, 60] on icon "button" at bounding box center [288, 62] width 7 height 9
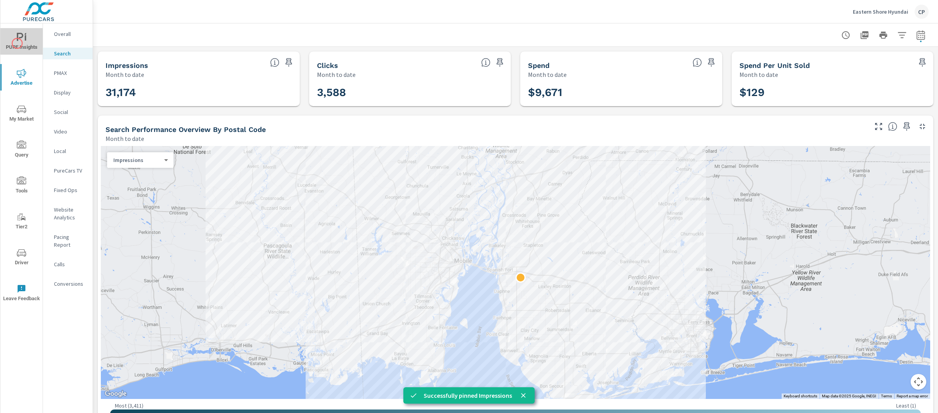
click at [17, 43] on span "PURE Insights" at bounding box center [22, 42] width 38 height 19
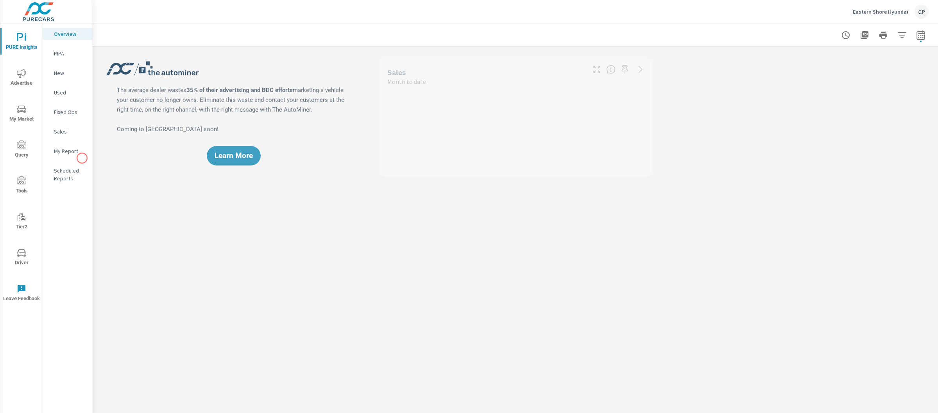
click at [73, 153] on p "My Report" at bounding box center [70, 151] width 32 height 8
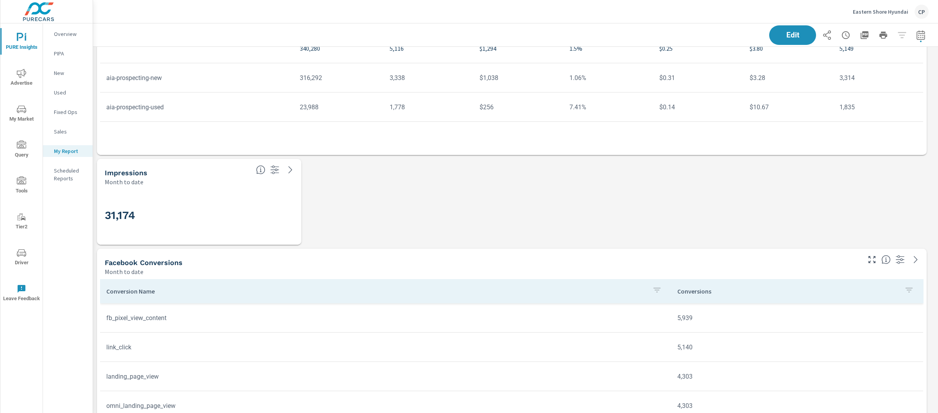
scroll to position [668, 0]
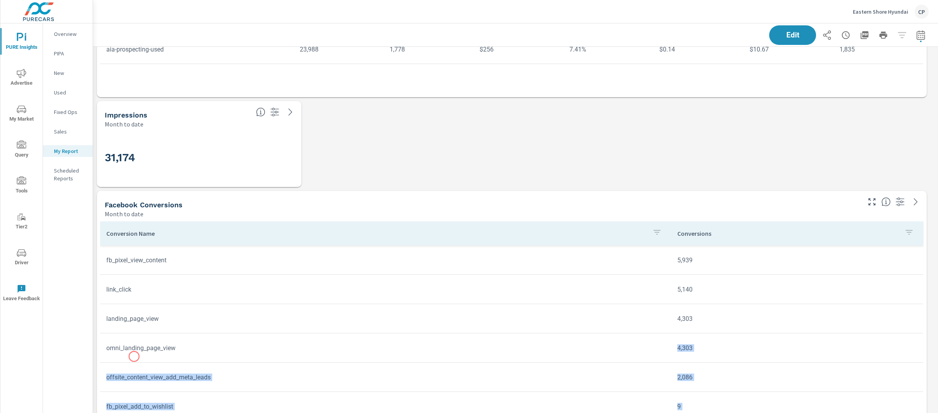
drag, startPoint x: 159, startPoint y: 144, endPoint x: 153, endPoint y: 327, distance: 183.3
click at [786, 36] on span "Edit" at bounding box center [792, 34] width 32 height 7
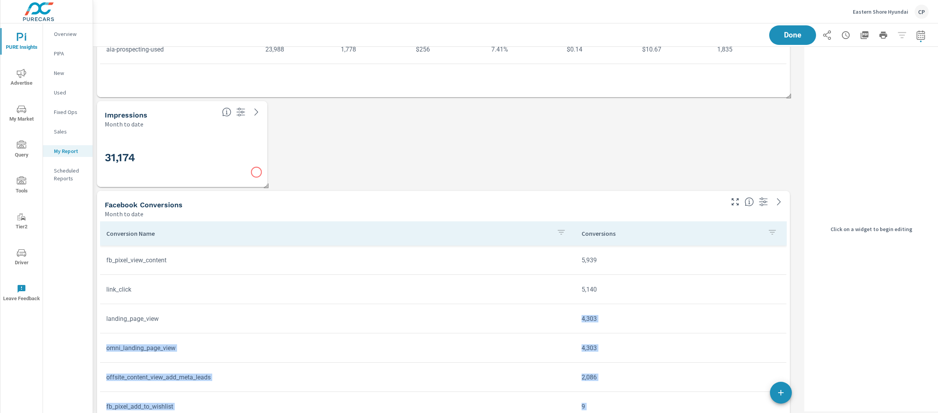
scroll to position [3253, 716]
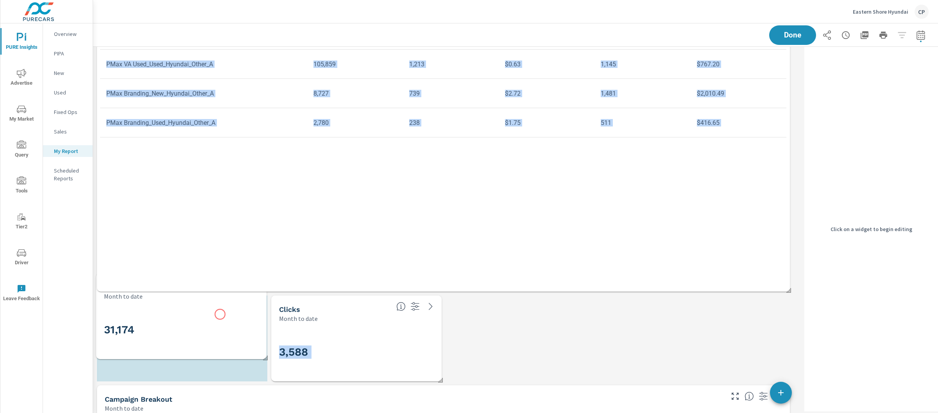
scroll to position [3164, 716]
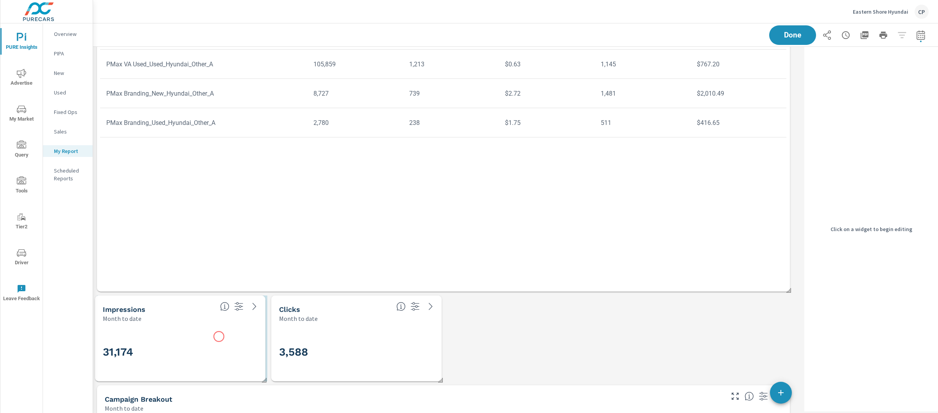
drag, startPoint x: 220, startPoint y: 143, endPoint x: 218, endPoint y: 337, distance: 194.2
click at [218, 337] on div "31,174" at bounding box center [180, 352] width 155 height 43
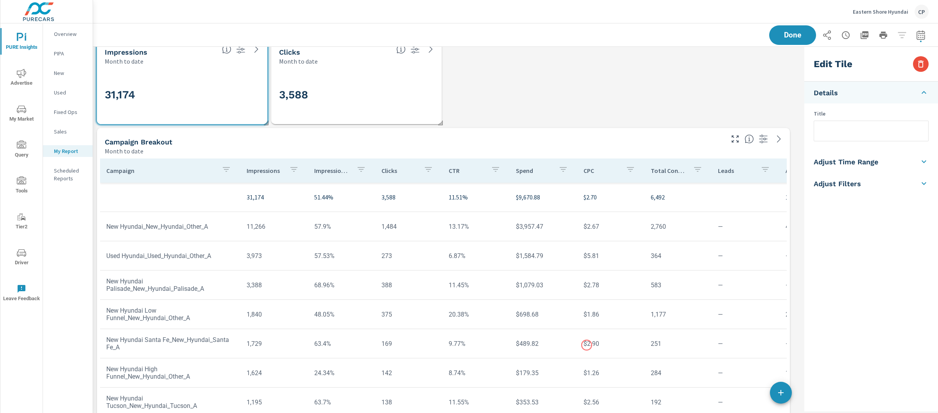
scroll to position [1489, 0]
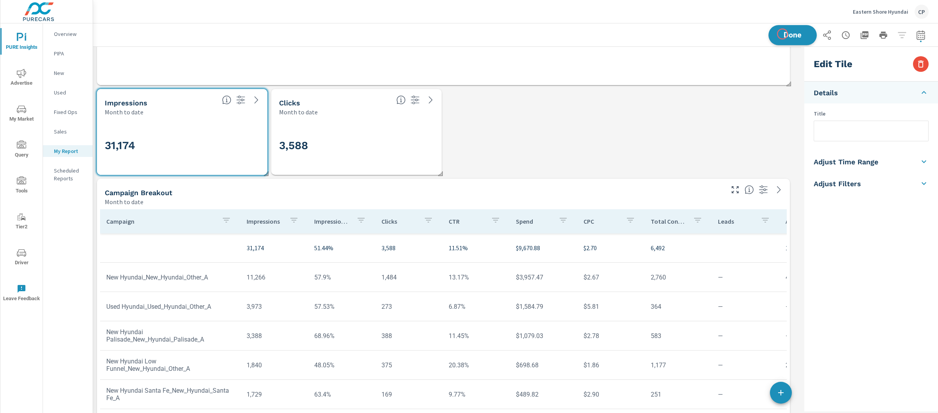
click at [782, 34] on span "Done" at bounding box center [792, 34] width 32 height 7
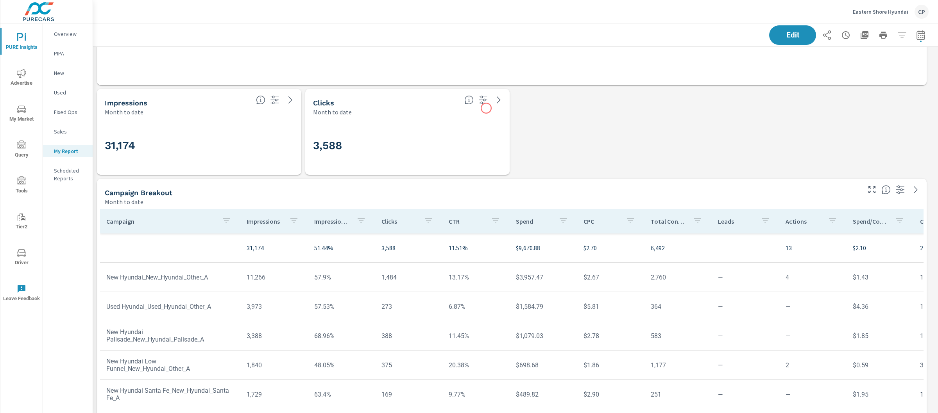
scroll to position [3164, 852]
click at [407, 160] on div "3,588" at bounding box center [407, 145] width 189 height 43
click at [776, 28] on button "Edit" at bounding box center [792, 35] width 48 height 20
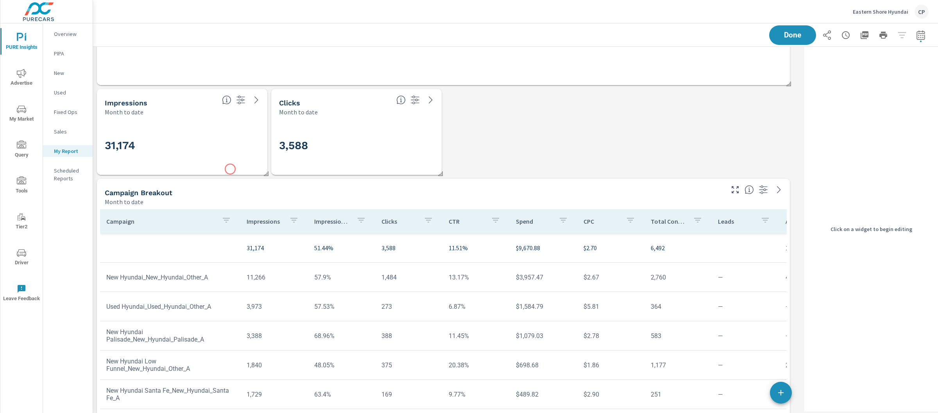
scroll to position [3164, 716]
click at [355, 129] on div "3,588" at bounding box center [356, 145] width 155 height 43
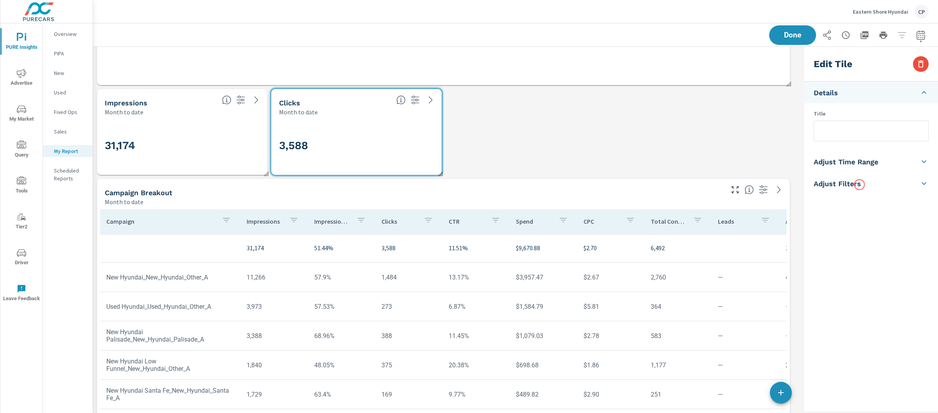
click at [859, 185] on li "Adjust Filters" at bounding box center [871, 184] width 134 height 22
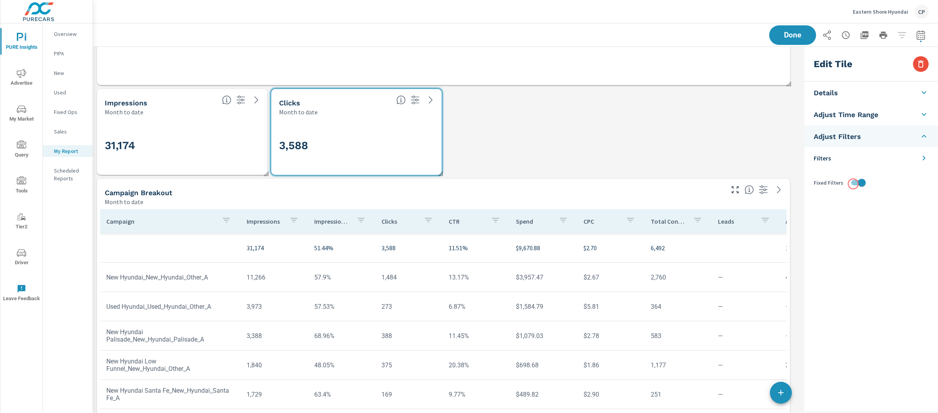
click at [846, 180] on input "checkbox" at bounding box center [861, 182] width 45 height 15
click at [240, 170] on div "31,174" at bounding box center [182, 146] width 164 height 52
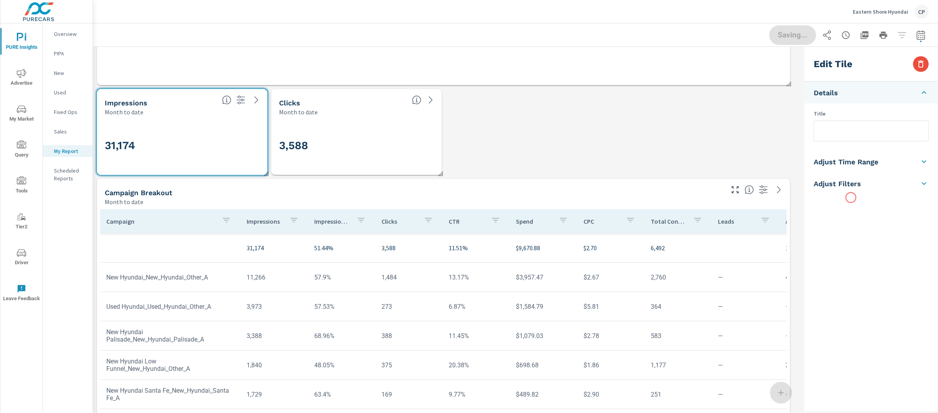
click at [850, 198] on div "Edit Tile Details Title Adjust Time Range Fixed Dates Date Period Last 30 Days …" at bounding box center [871, 229] width 134 height 365
click at [853, 182] on h5 "Adjust Filters" at bounding box center [836, 183] width 47 height 9
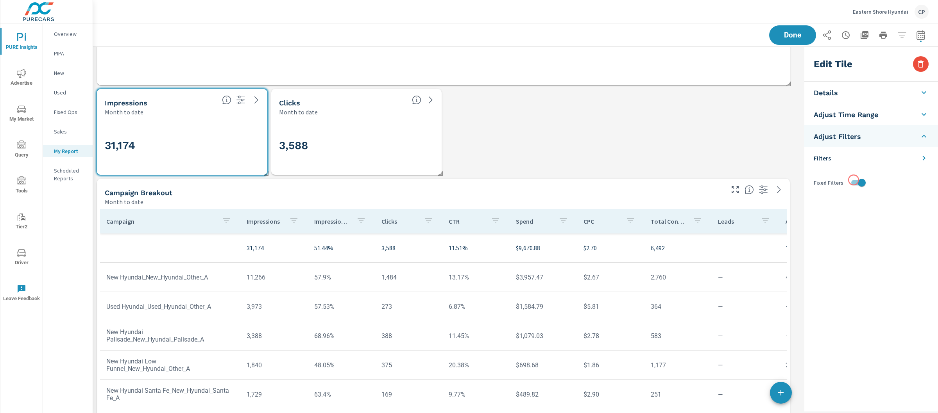
click at [854, 180] on input "checkbox" at bounding box center [861, 182] width 45 height 15
click at [564, 214] on div "Spend" at bounding box center [543, 222] width 55 height 18
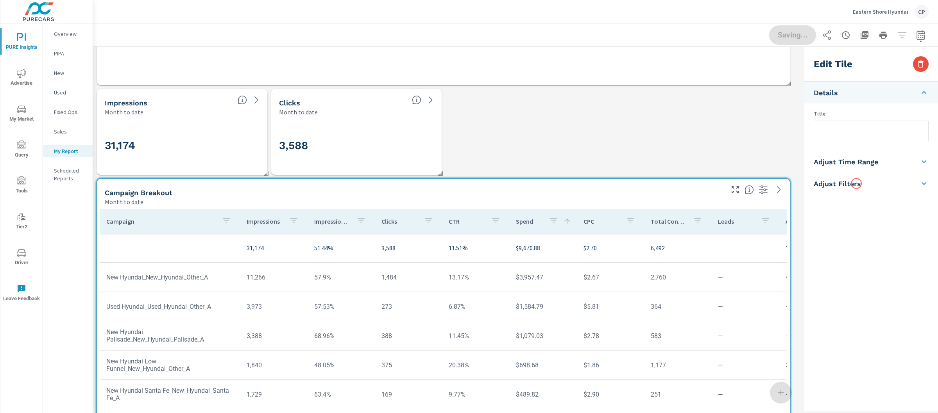
click at [856, 184] on h5 "Adjust Filters" at bounding box center [836, 183] width 47 height 9
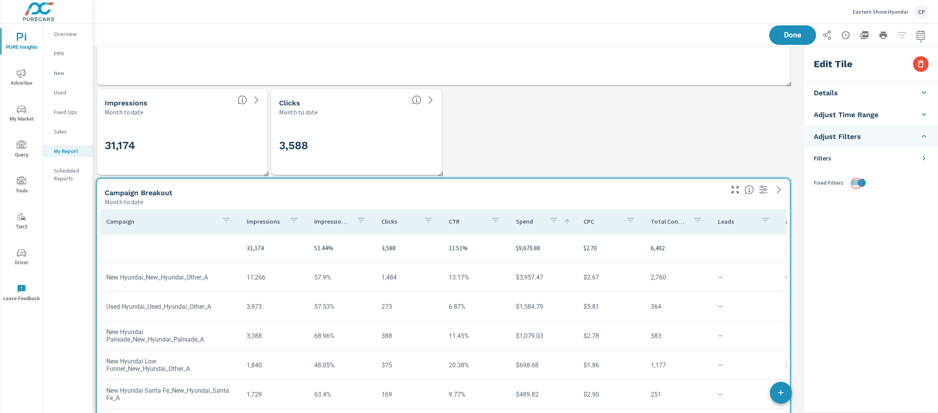
click at [856, 184] on input "checkbox" at bounding box center [861, 182] width 45 height 15
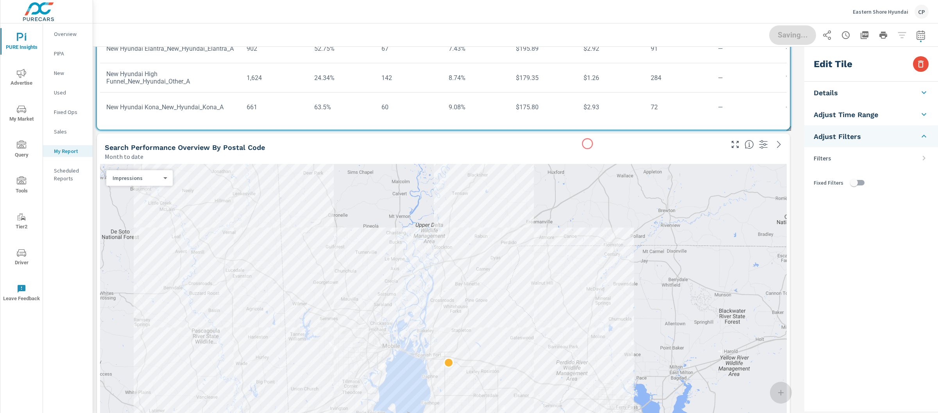
scroll to position [1985, 0]
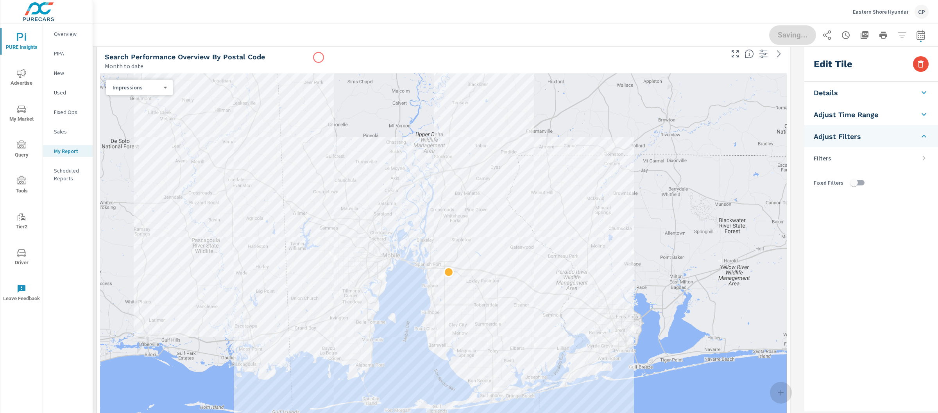
click at [318, 57] on div "Search Performance Overview By Postal Code" at bounding box center [414, 56] width 618 height 9
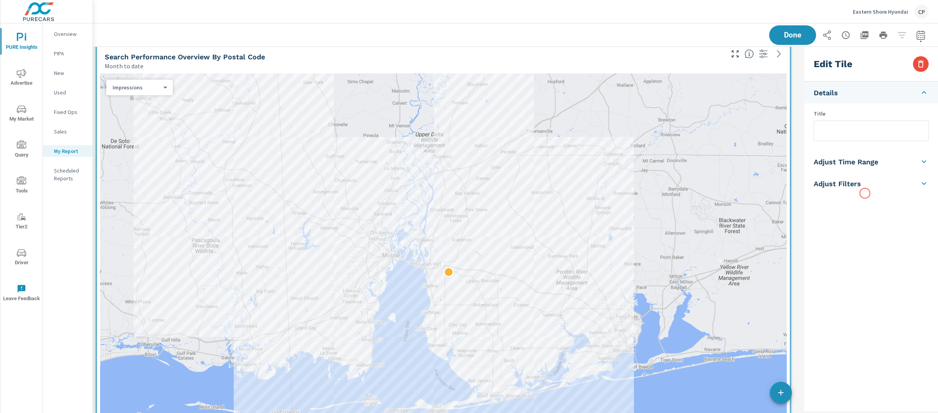
click at [865, 193] on li "Adjust Filters" at bounding box center [871, 184] width 134 height 22
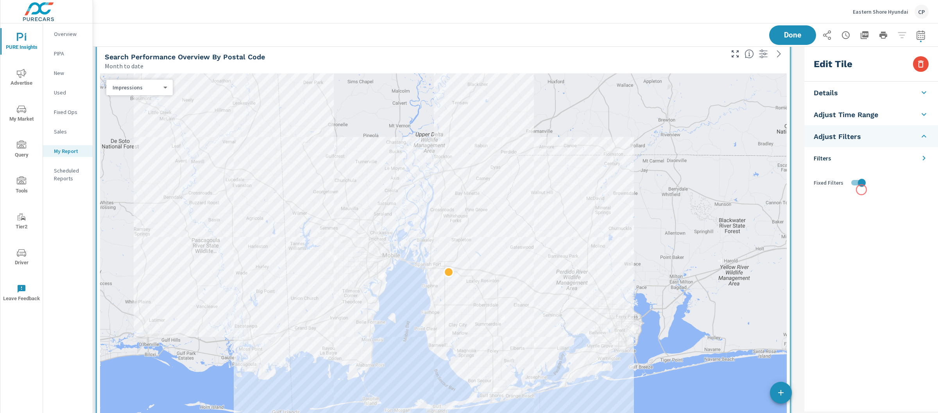
click at [856, 184] on input "checkbox" at bounding box center [861, 182] width 45 height 15
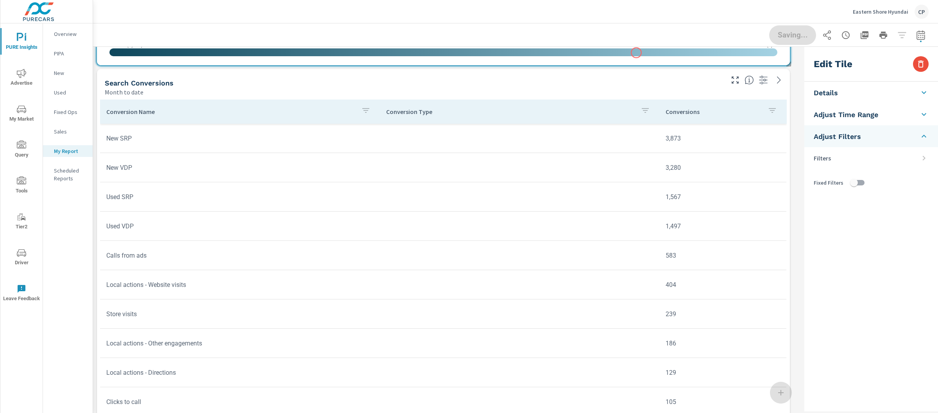
scroll to position [2518, 0]
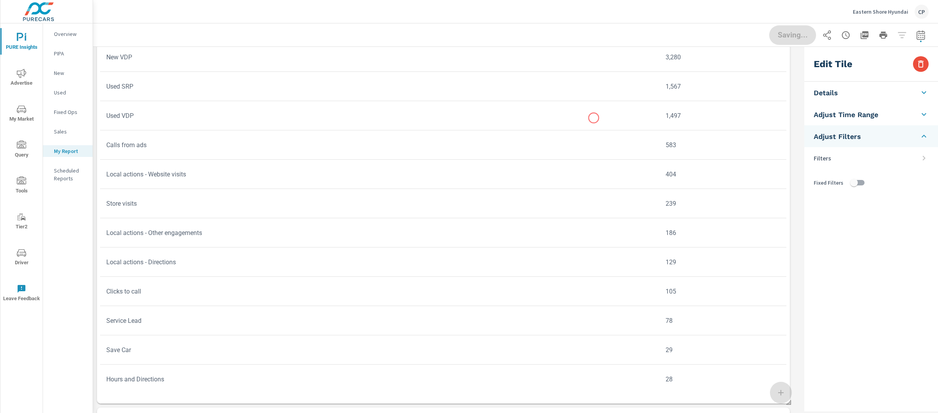
click at [593, 118] on td at bounding box center [520, 115] width 280 height 13
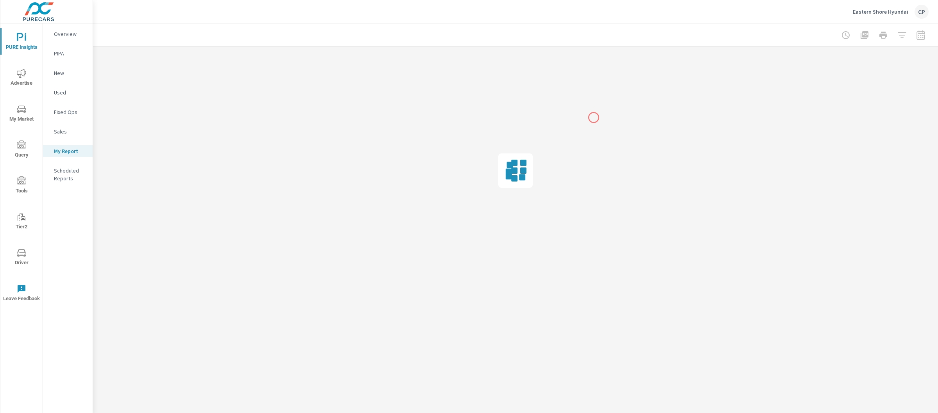
scroll to position [0, 0]
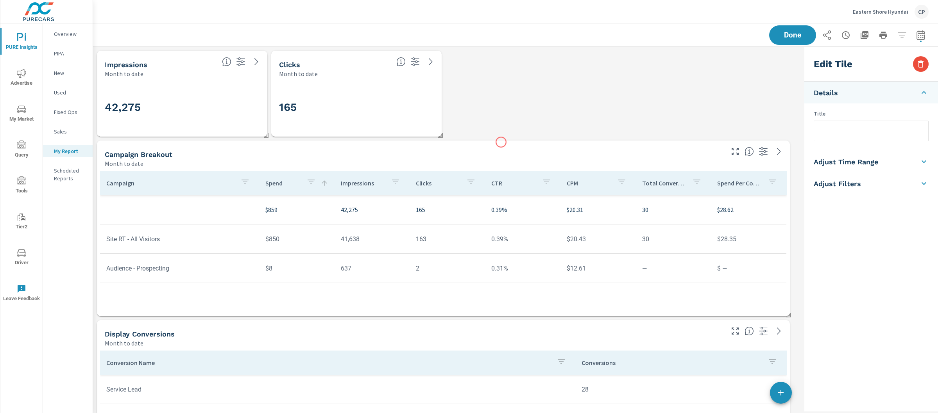
click at [175, 105] on h3 "42,275" at bounding box center [182, 107] width 155 height 13
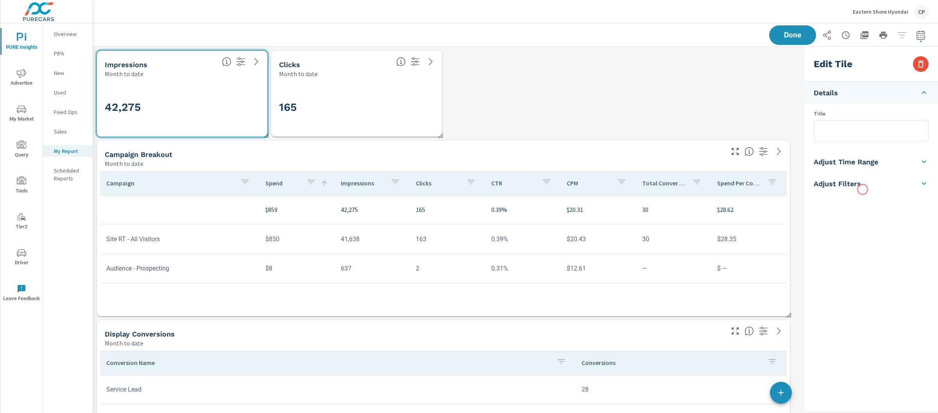
click at [862, 188] on li "Adjust Filters" at bounding box center [871, 184] width 134 height 22
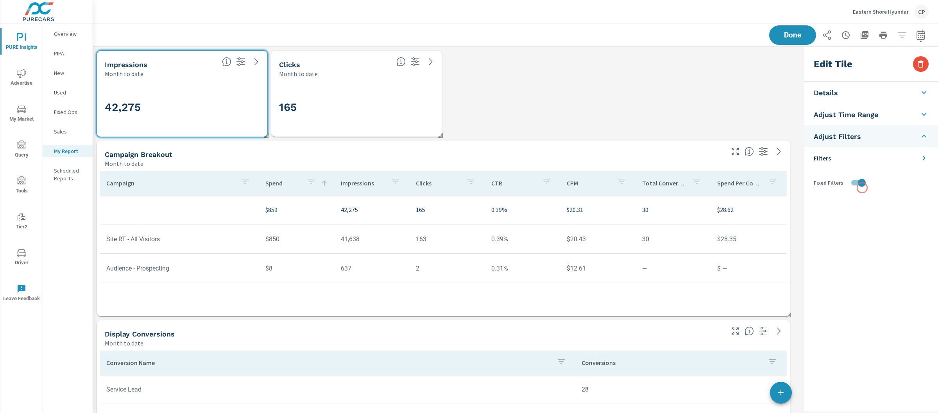
click at [860, 185] on input "checkbox" at bounding box center [861, 182] width 45 height 15
click at [366, 81] on div "165" at bounding box center [356, 107] width 164 height 52
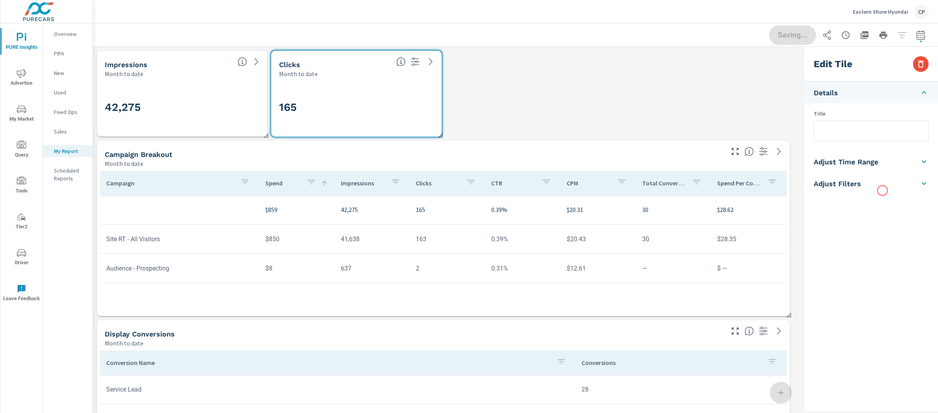
click at [877, 180] on li "Adjust Filters" at bounding box center [871, 184] width 134 height 22
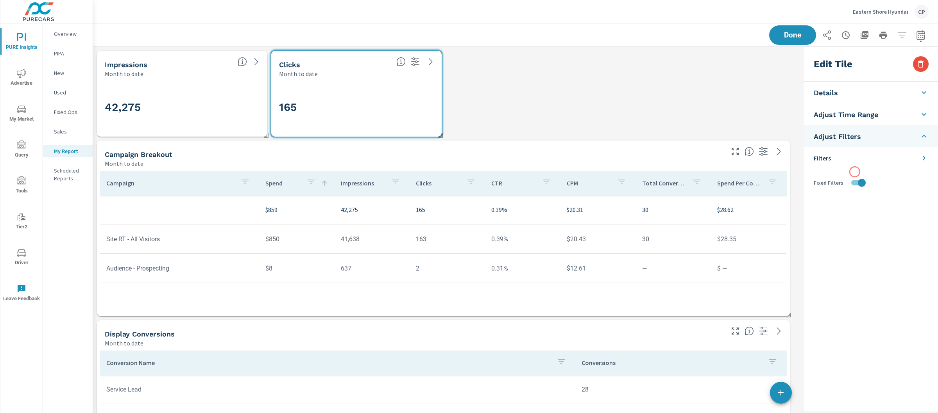
click at [856, 177] on input "checkbox" at bounding box center [861, 182] width 45 height 15
checkbox input "false"
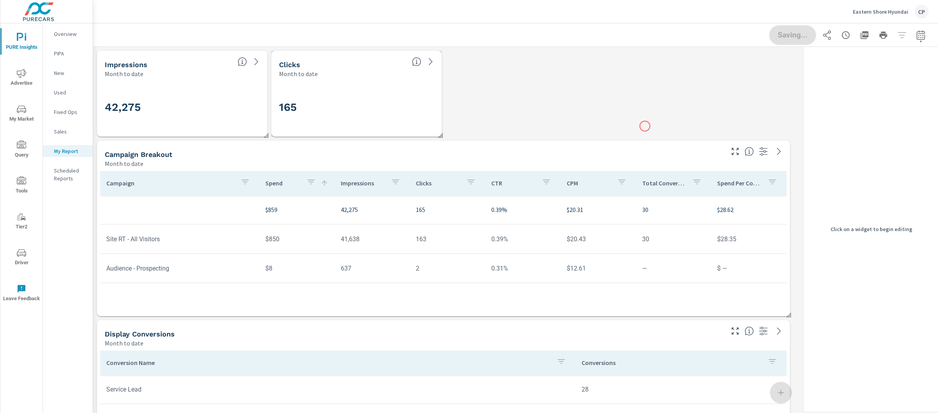
click at [632, 151] on div "Campaign Breakout" at bounding box center [414, 154] width 618 height 9
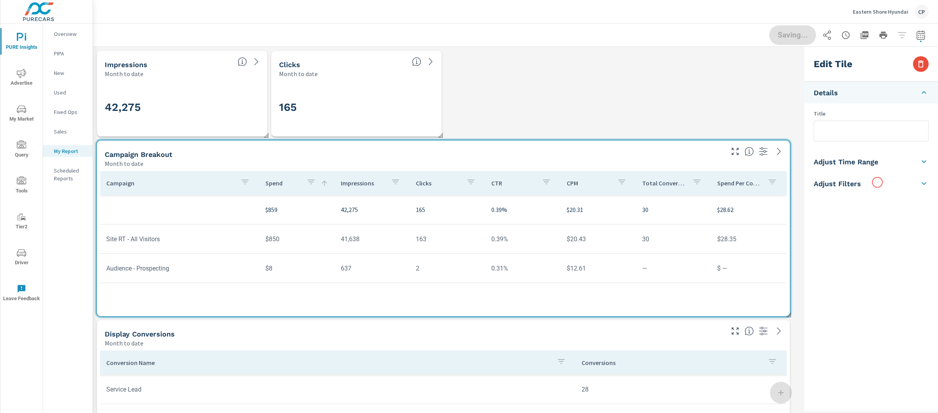
click at [876, 182] on li "Adjust Filters" at bounding box center [871, 184] width 134 height 22
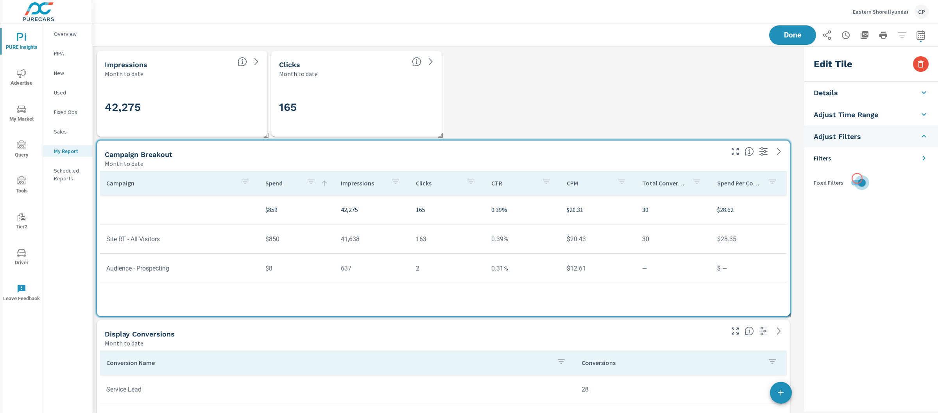
click at [857, 179] on input "checkbox" at bounding box center [861, 182] width 45 height 15
click at [575, 333] on div "Display Conversions" at bounding box center [414, 334] width 618 height 9
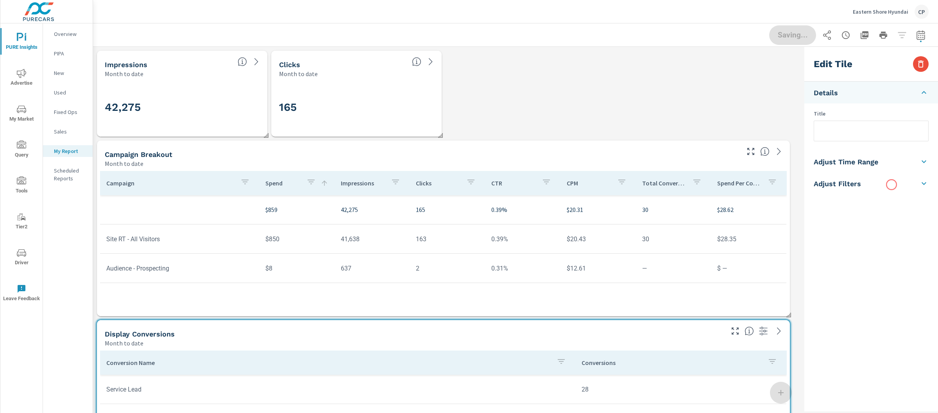
click at [893, 177] on li "Adjust Filters" at bounding box center [871, 184] width 134 height 22
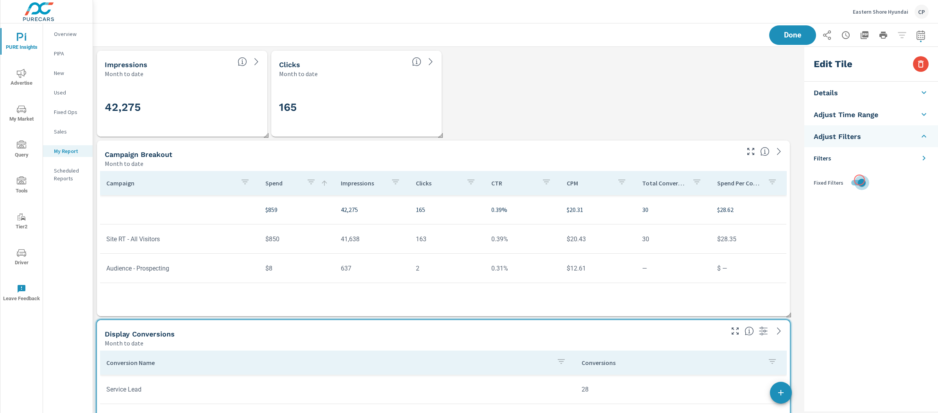
click at [859, 180] on input "checkbox" at bounding box center [861, 182] width 45 height 15
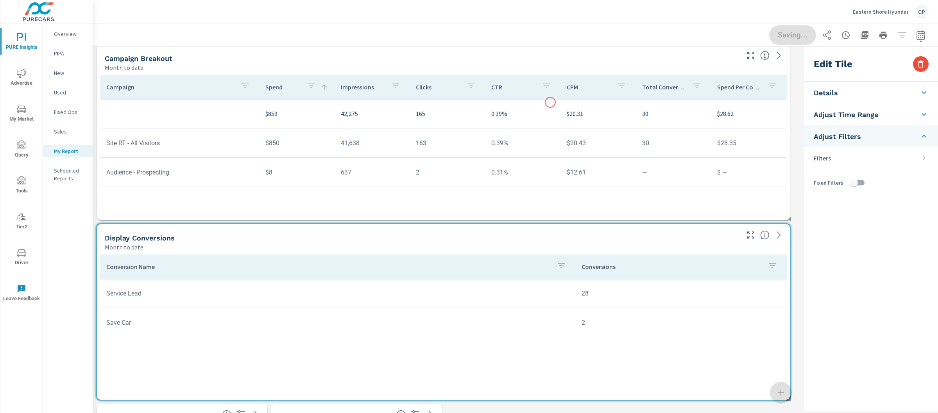
scroll to position [344, 0]
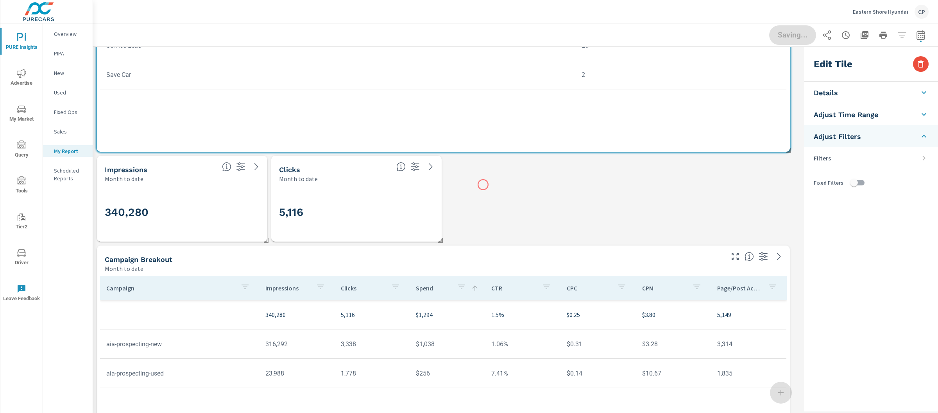
click at [377, 187] on div "5,116" at bounding box center [356, 212] width 164 height 52
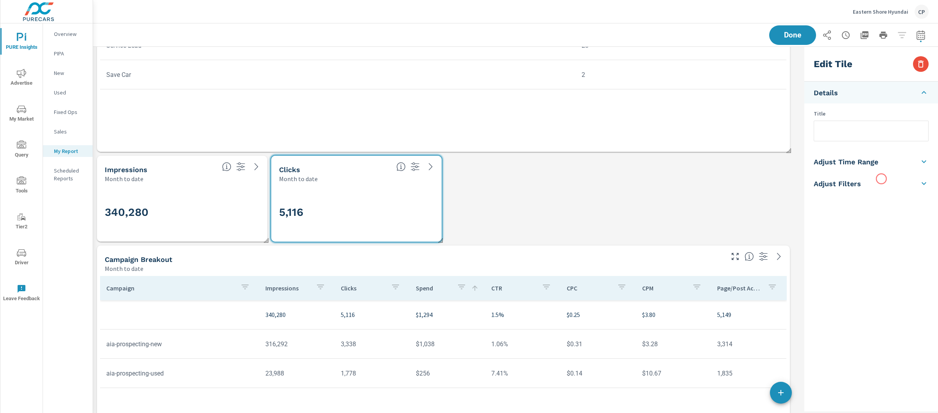
click at [845, 185] on h5 "Adjust Filters" at bounding box center [836, 183] width 47 height 9
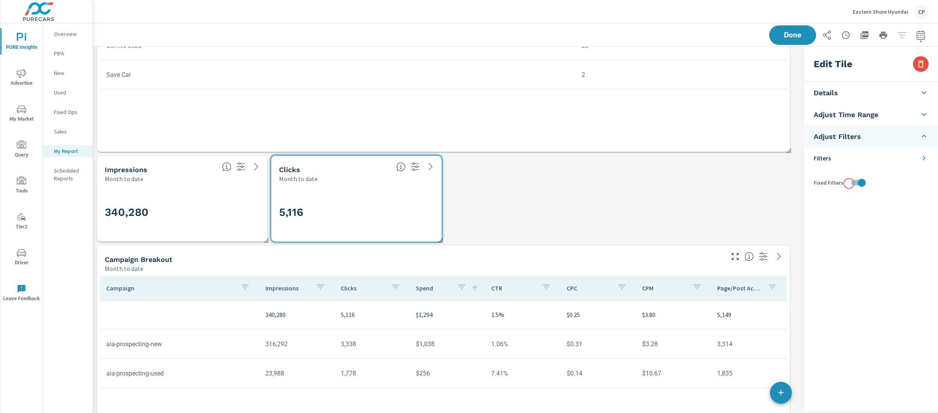
click at [849, 183] on input "checkbox" at bounding box center [861, 182] width 45 height 15
click at [230, 195] on div "340,280" at bounding box center [182, 212] width 155 height 43
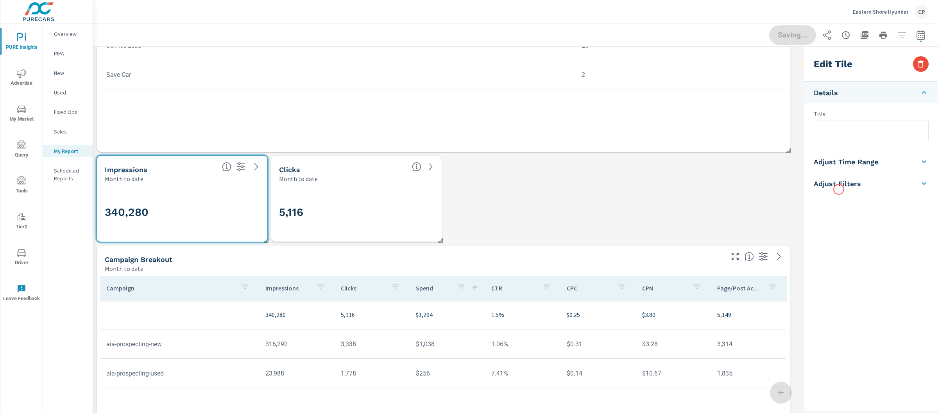
click at [838, 189] on li "Adjust Filters" at bounding box center [871, 184] width 134 height 22
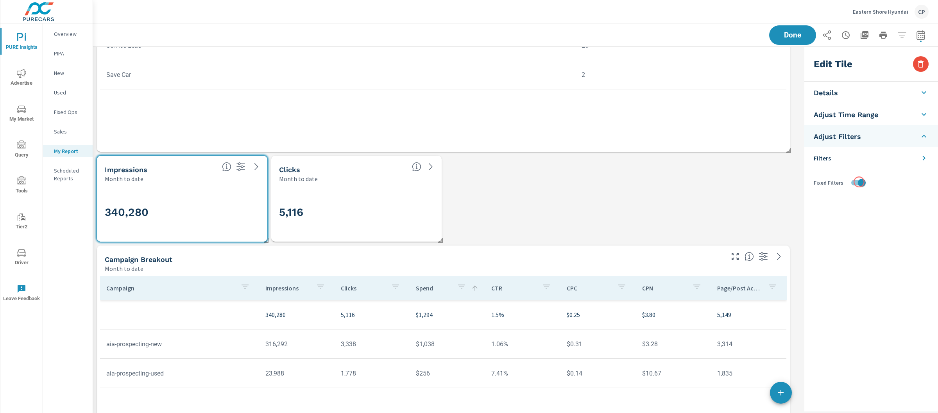
click at [859, 182] on input "checkbox" at bounding box center [861, 182] width 45 height 15
click at [638, 257] on div "Campaign Breakout" at bounding box center [414, 259] width 618 height 9
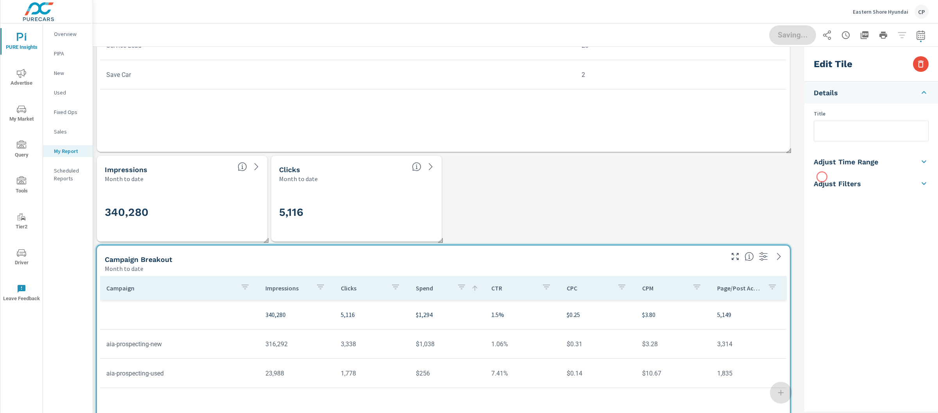
click at [822, 177] on li "Adjust Filters" at bounding box center [871, 184] width 134 height 22
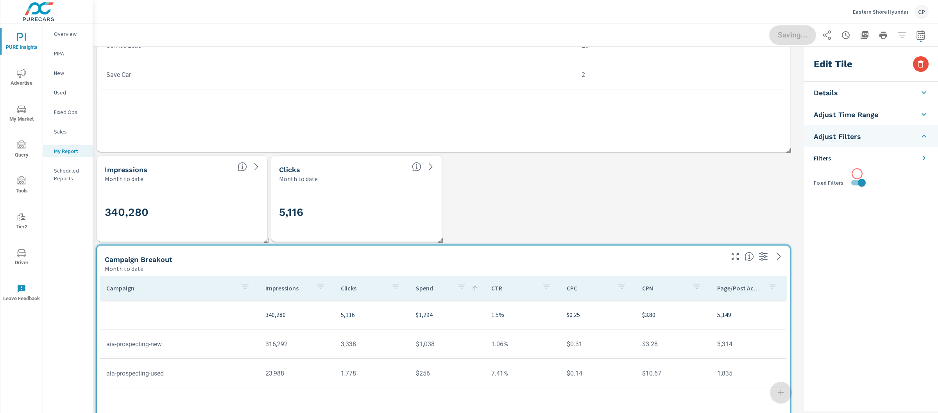
click at [857, 174] on div "Filters Fixed Filters" at bounding box center [871, 173] width 134 height 52
click at [857, 181] on input "checkbox" at bounding box center [861, 182] width 45 height 15
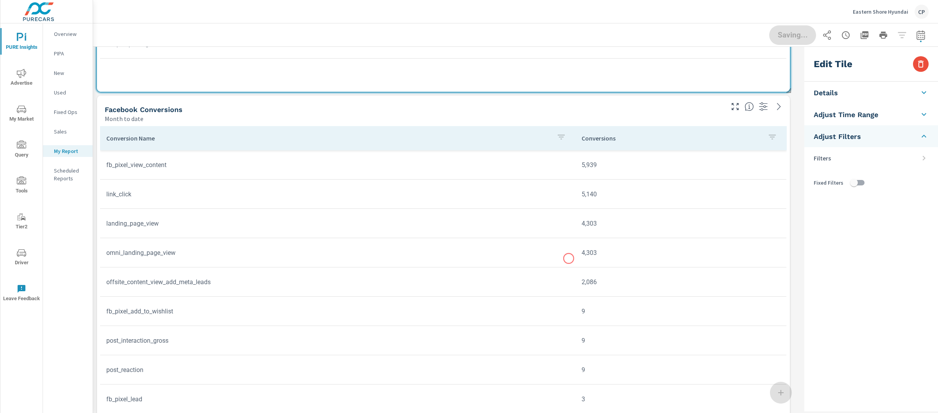
scroll to position [695, 0]
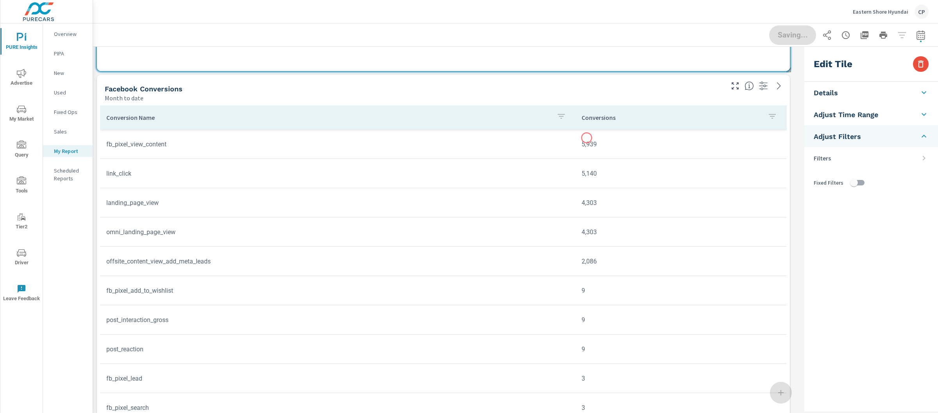
click at [588, 134] on td "5,939" at bounding box center [680, 144] width 211 height 20
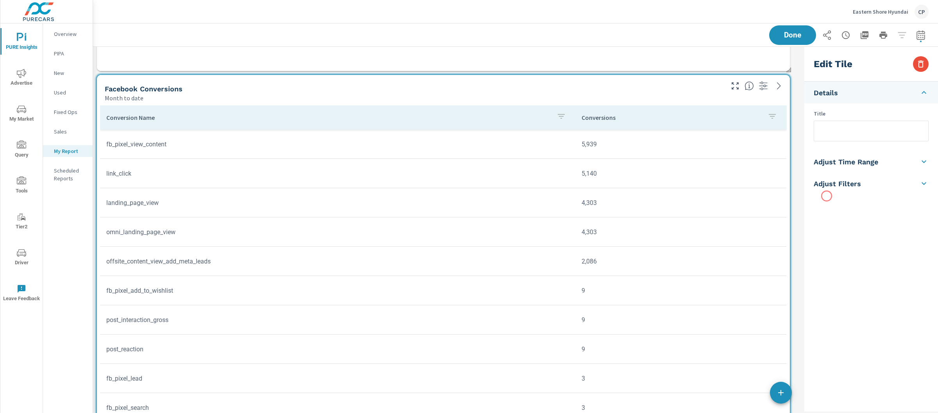
click at [834, 189] on li "Adjust Filters" at bounding box center [871, 184] width 134 height 22
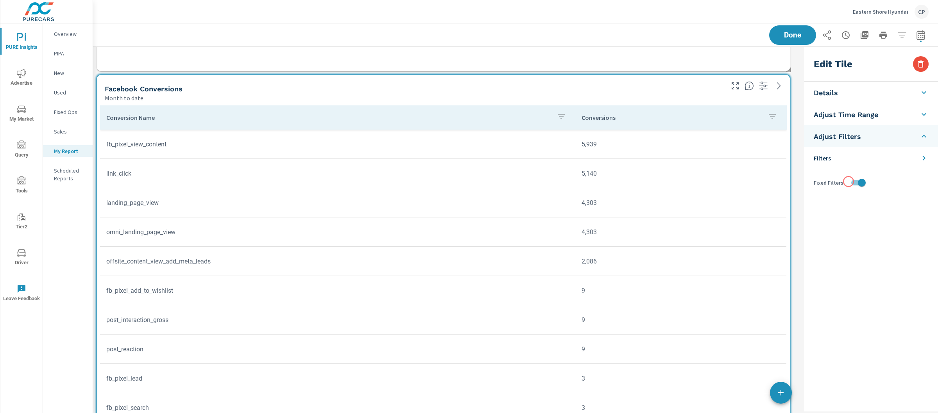
click at [849, 181] on input "checkbox" at bounding box center [861, 182] width 45 height 15
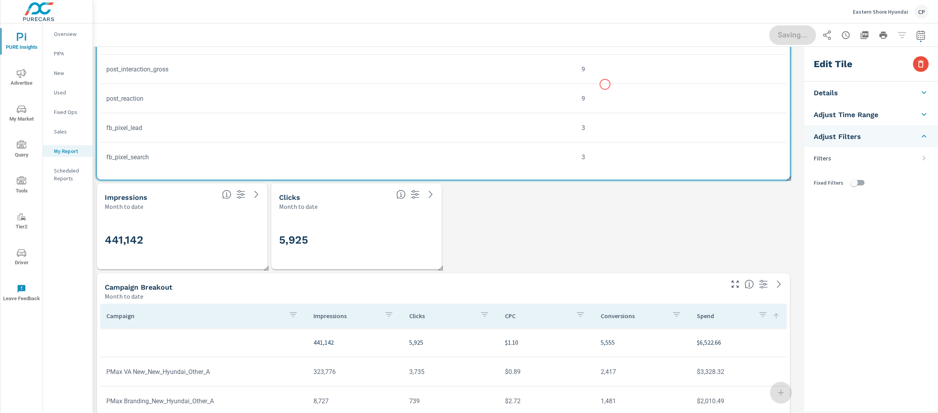
scroll to position [1040, 0]
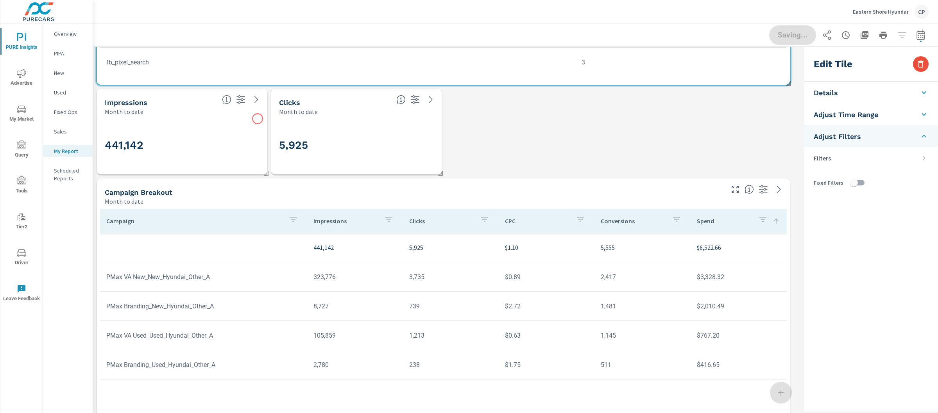
click at [234, 126] on div "441,142" at bounding box center [182, 145] width 155 height 43
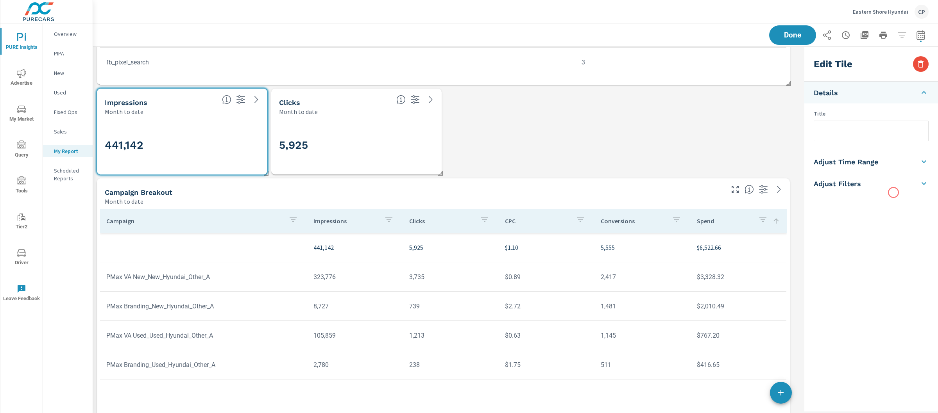
click at [893, 193] on li "Adjust Filters" at bounding box center [871, 184] width 134 height 22
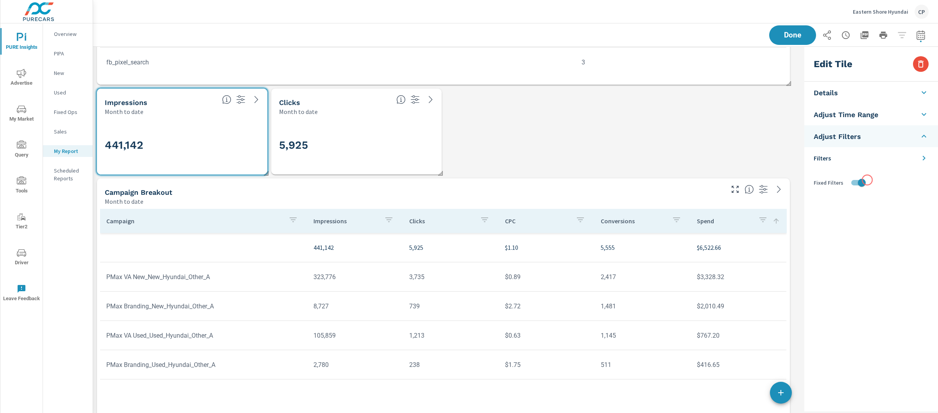
click at [854, 179] on input "checkbox" at bounding box center [861, 182] width 45 height 15
click at [438, 146] on div "5,925" at bounding box center [356, 145] width 164 height 52
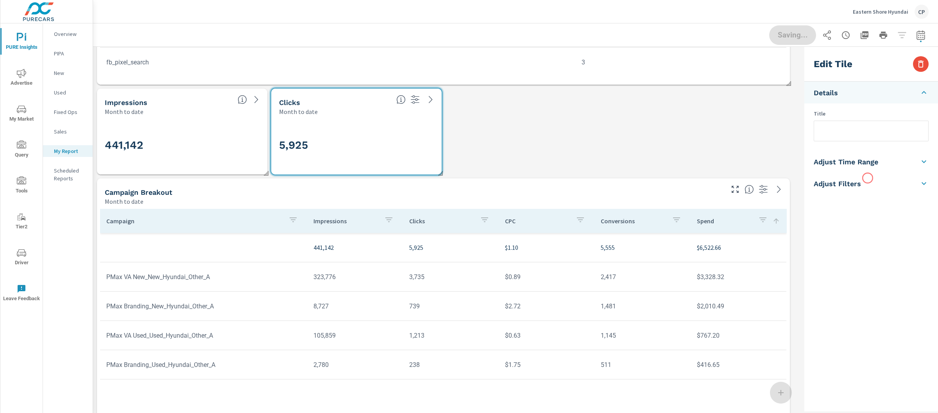
click at [867, 178] on li "Adjust Filters" at bounding box center [871, 184] width 134 height 22
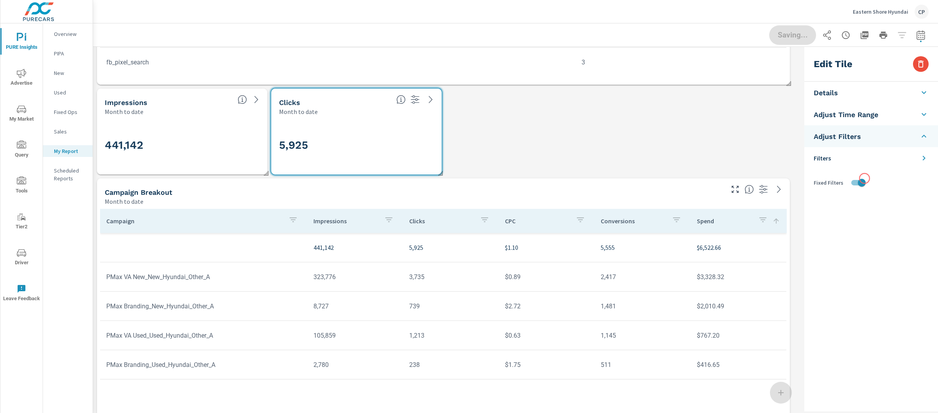
click at [863, 179] on input "checkbox" at bounding box center [861, 182] width 45 height 15
click at [701, 181] on div "Campaign Breakout Month to date" at bounding box center [411, 193] width 629 height 28
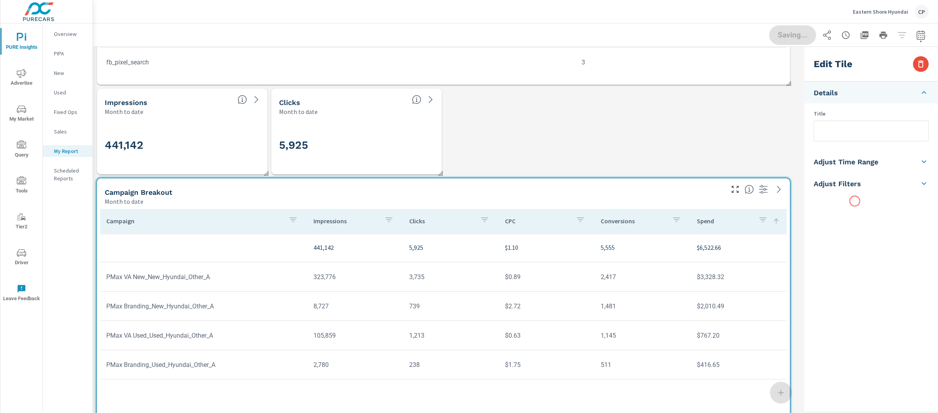
click at [850, 181] on h5 "Adjust Filters" at bounding box center [836, 183] width 47 height 9
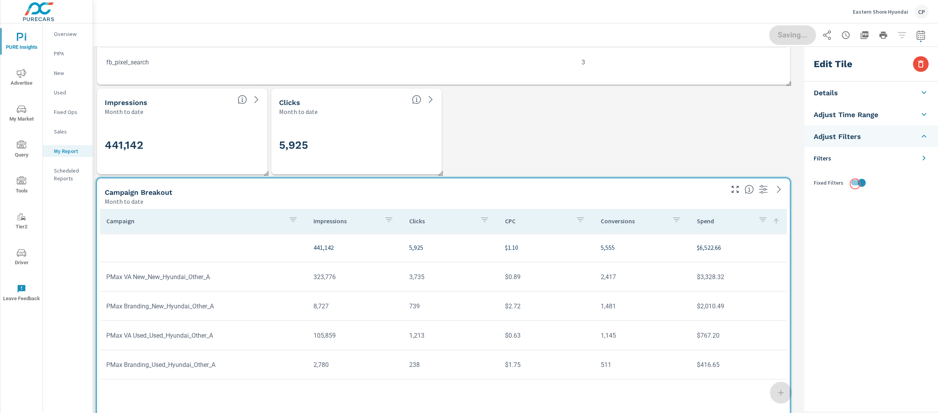
click at [855, 183] on input "checkbox" at bounding box center [861, 182] width 45 height 15
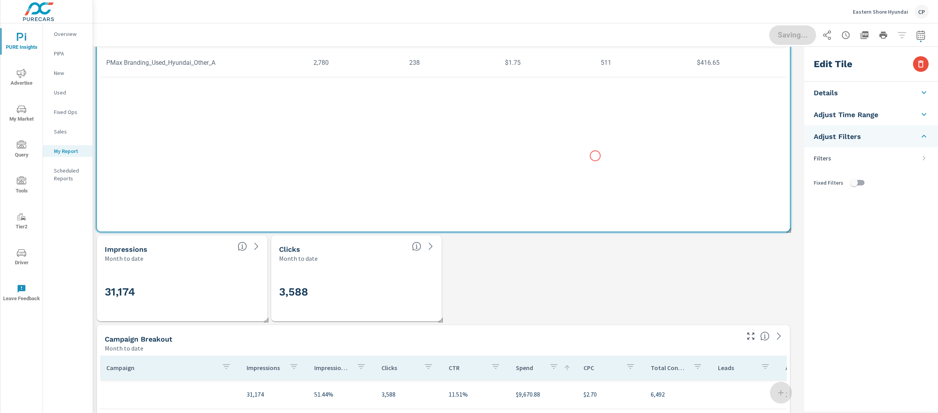
scroll to position [1362, 0]
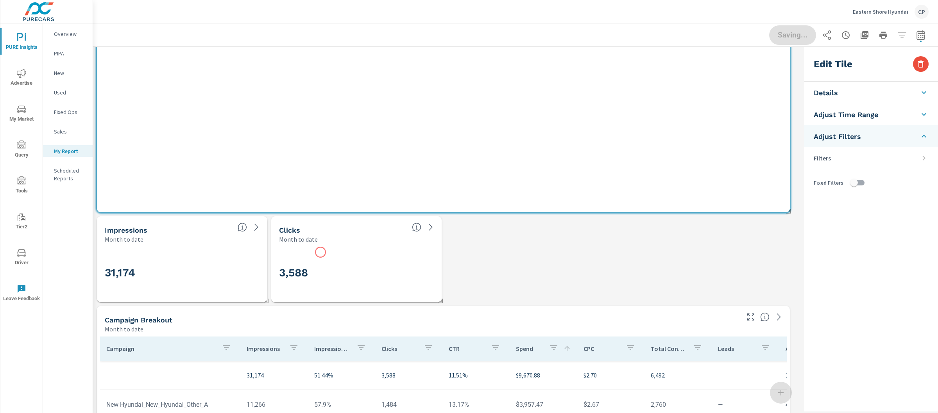
click at [318, 254] on div "3,588" at bounding box center [356, 273] width 155 height 43
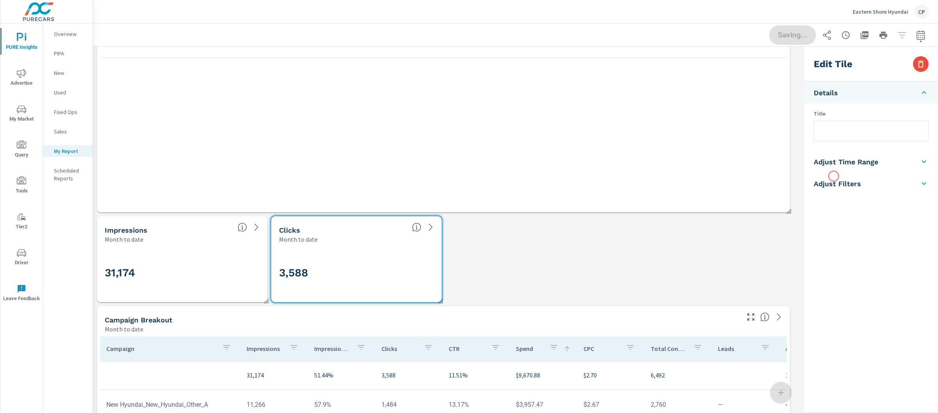
click at [837, 175] on li "Adjust Filters" at bounding box center [871, 184] width 134 height 22
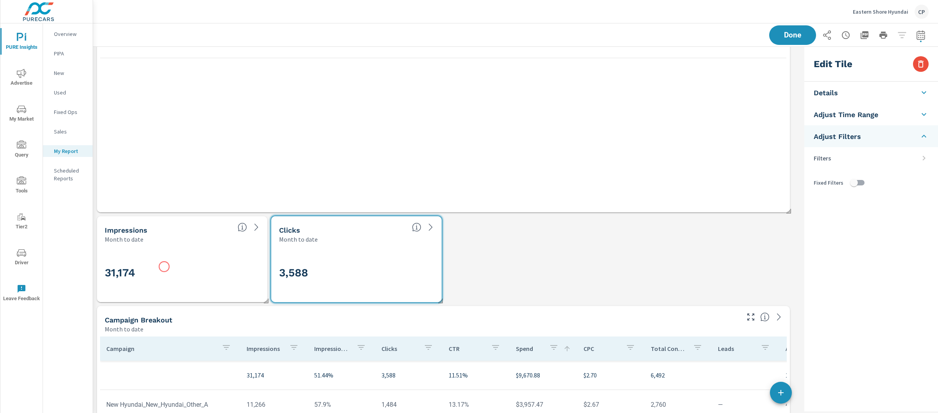
click at [153, 269] on h3 "31,174" at bounding box center [182, 272] width 155 height 13
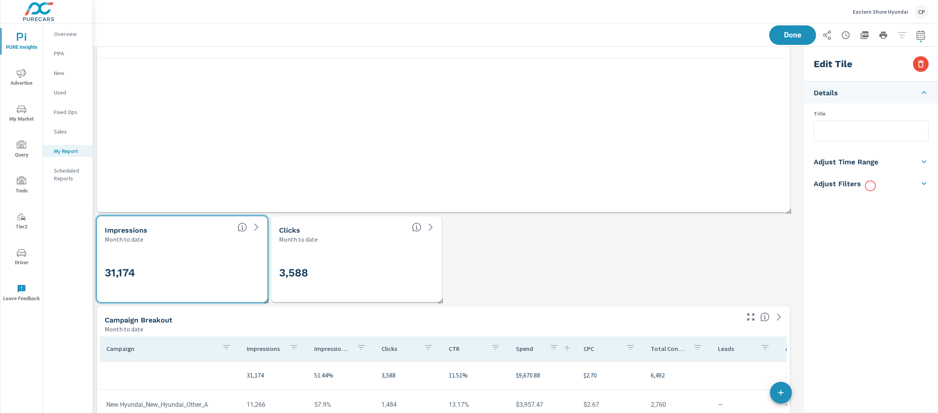
click at [870, 186] on li "Adjust Filters" at bounding box center [871, 184] width 134 height 22
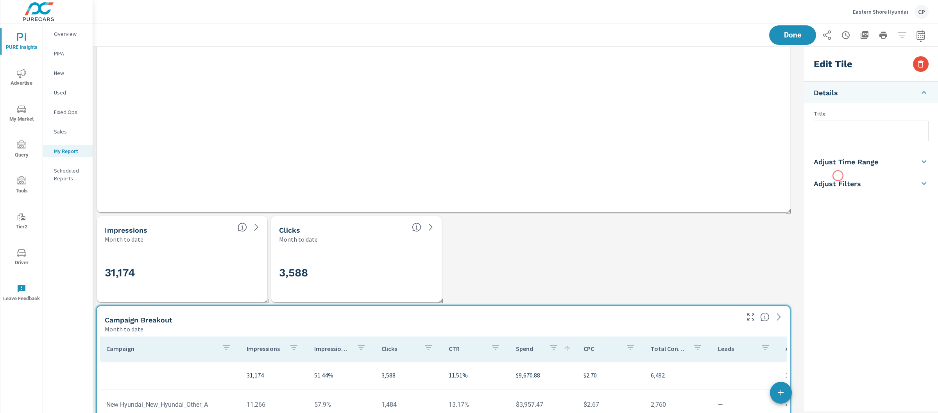
click at [838, 174] on li "Adjust Filters" at bounding box center [871, 184] width 134 height 22
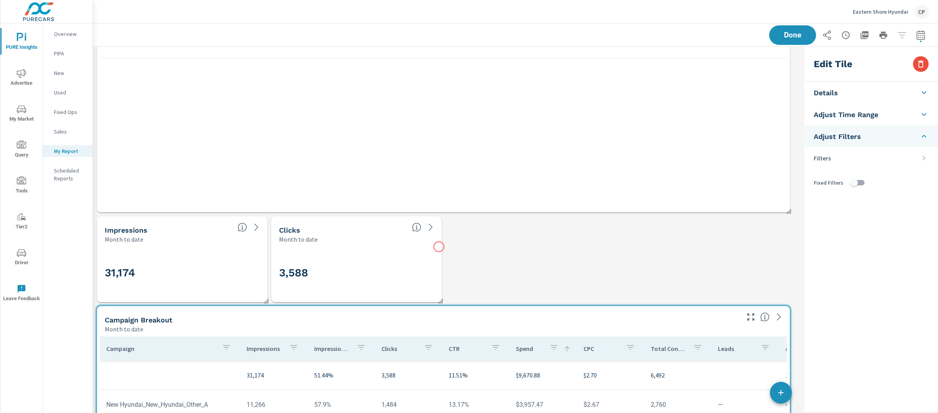
scroll to position [1724, 0]
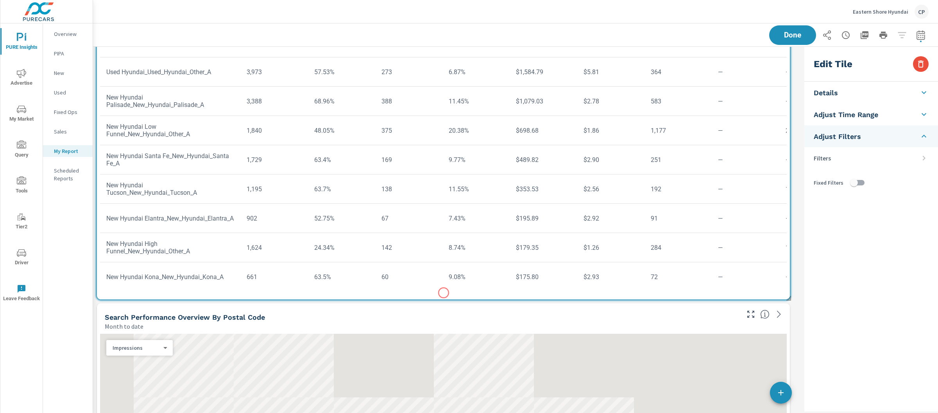
click at [418, 327] on div "Month to date" at bounding box center [421, 326] width 633 height 9
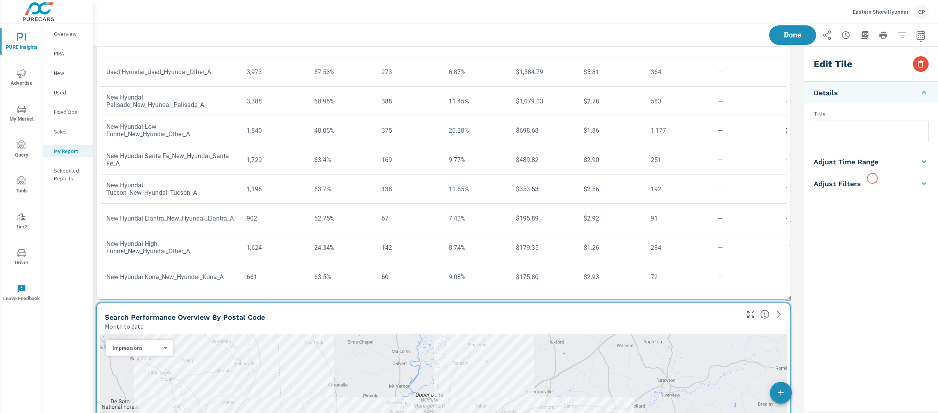
click at [872, 182] on li "Adjust Filters" at bounding box center [871, 184] width 134 height 22
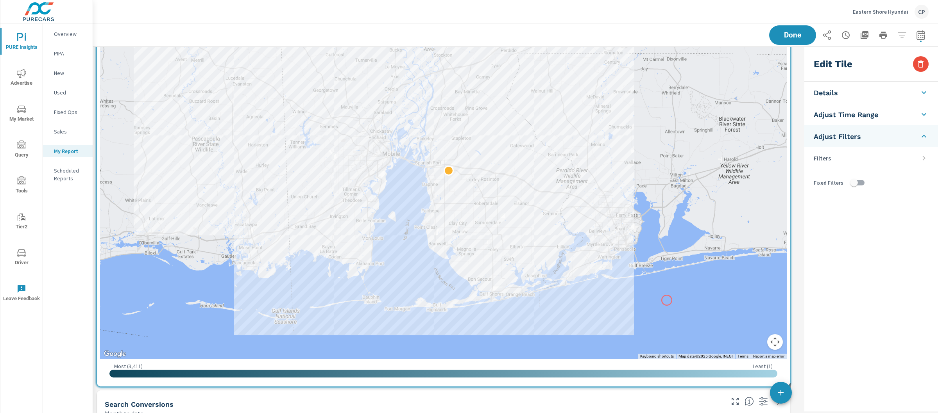
scroll to position [2258, 0]
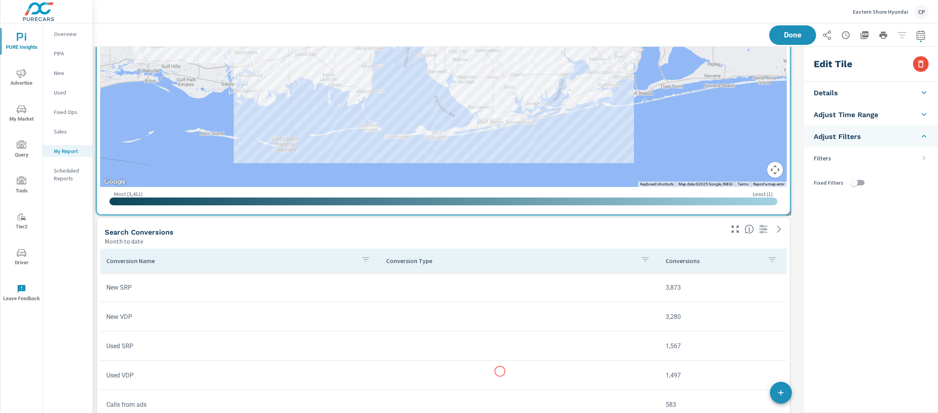
click at [429, 266] on div "Conversion Type" at bounding box center [519, 261] width 267 height 18
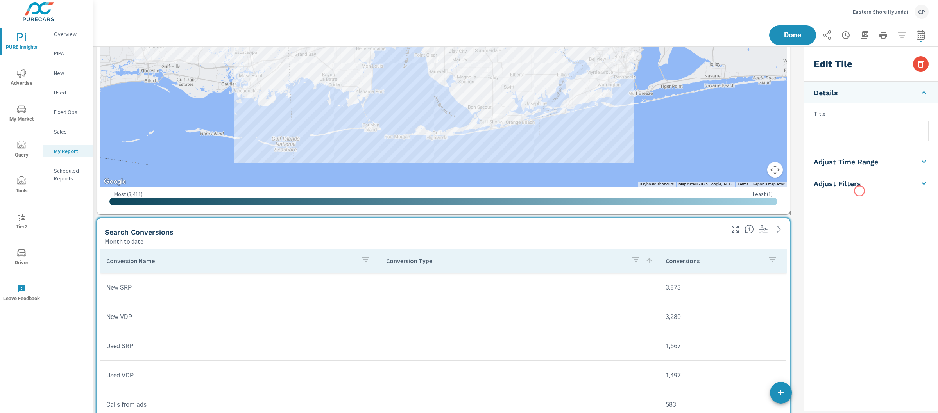
click at [857, 188] on li "Adjust Filters" at bounding box center [871, 184] width 134 height 22
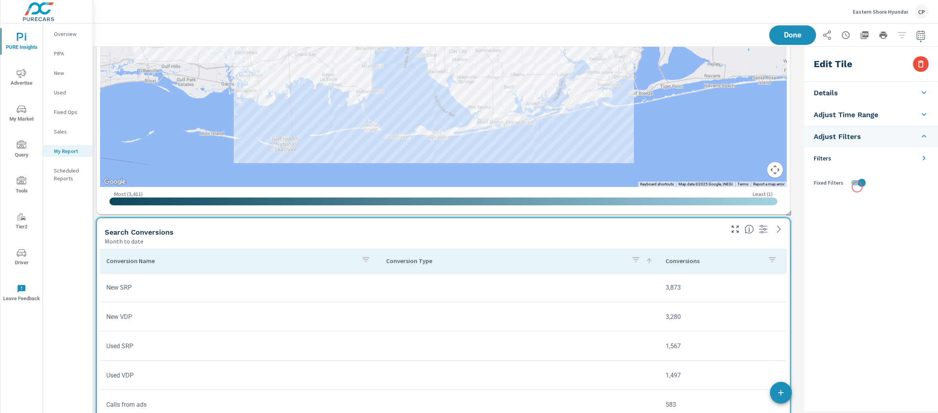
click at [856, 184] on input "checkbox" at bounding box center [861, 182] width 45 height 15
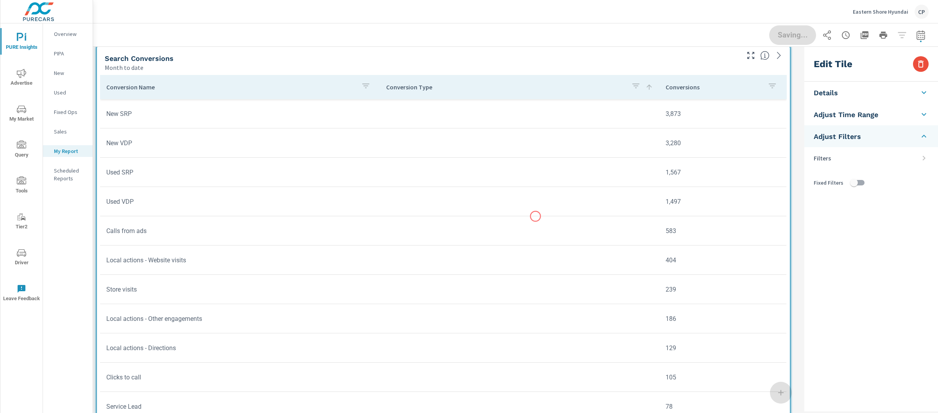
scroll to position [2582, 0]
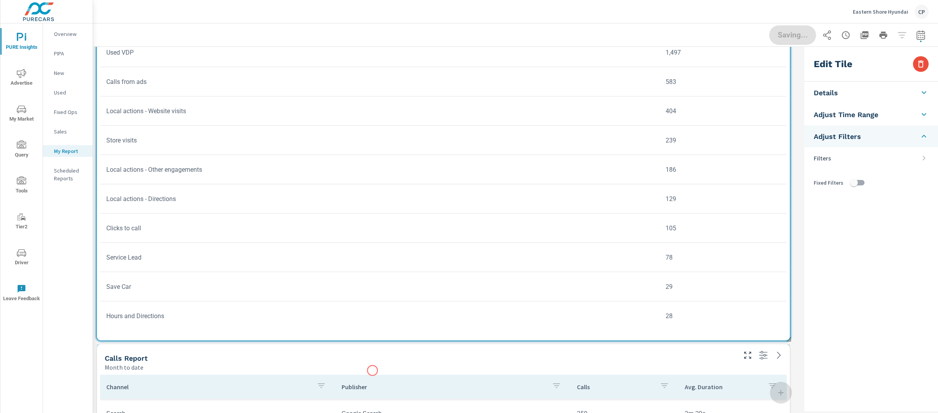
click at [372, 371] on div "Month to date" at bounding box center [420, 367] width 630 height 9
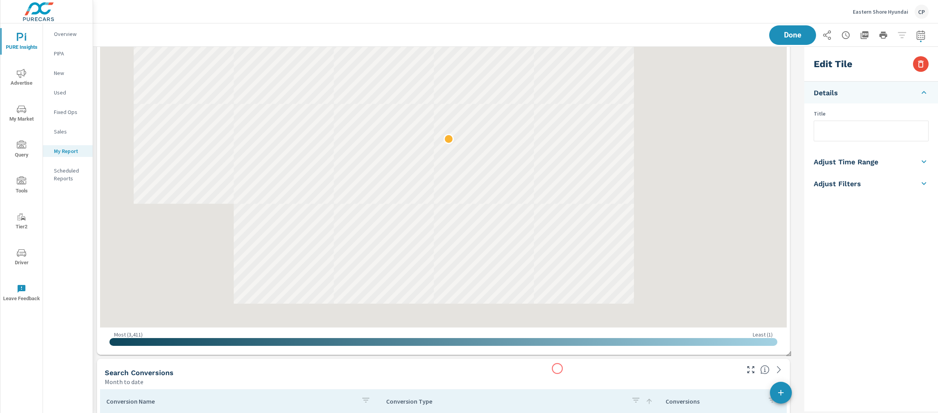
scroll to position [2782, 0]
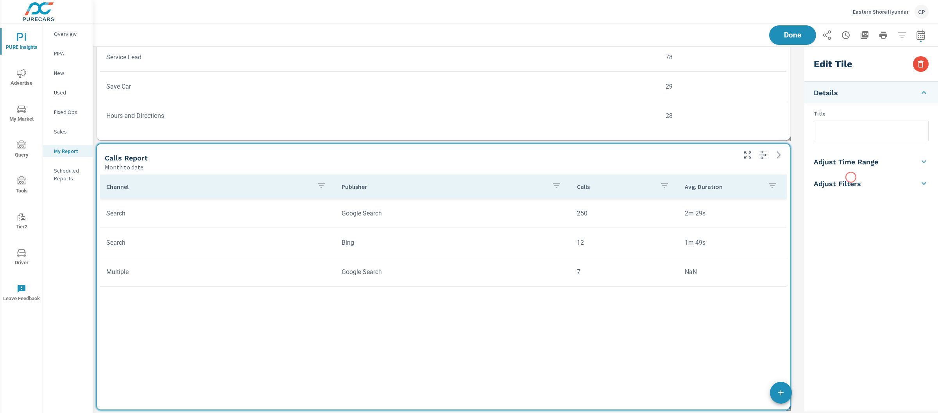
click at [849, 182] on h5 "Adjust Filters" at bounding box center [836, 183] width 47 height 9
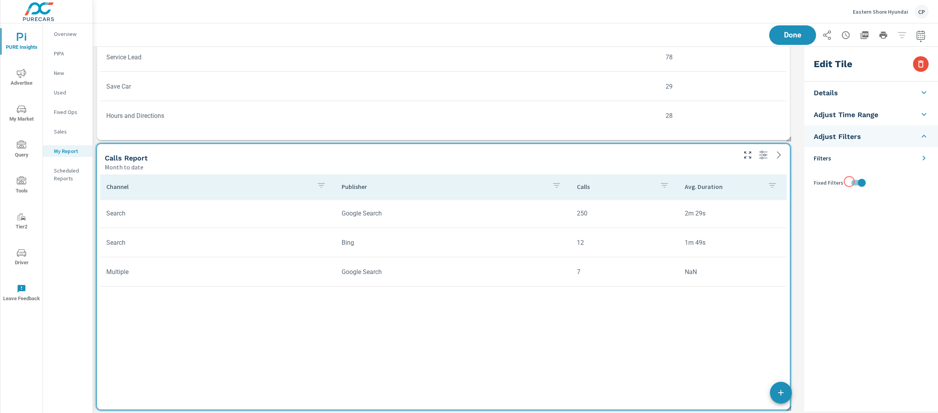
click at [857, 181] on input "checkbox" at bounding box center [861, 182] width 45 height 15
checkbox input "false"
click at [795, 37] on span "Done" at bounding box center [792, 34] width 32 height 7
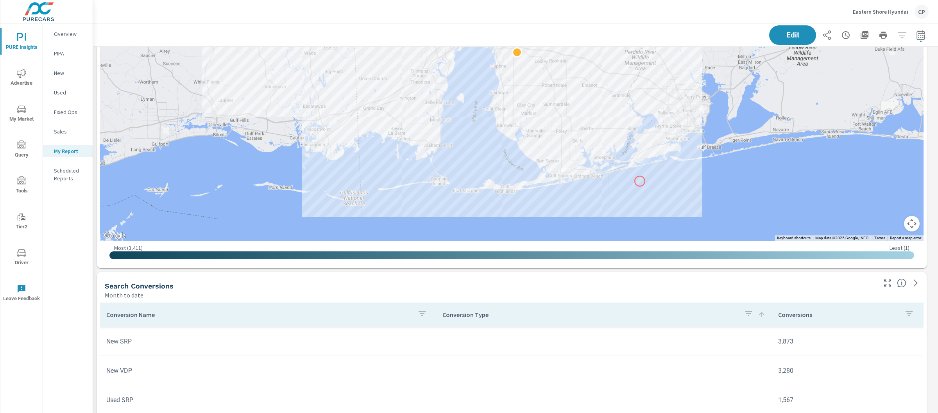
scroll to position [2105, 0]
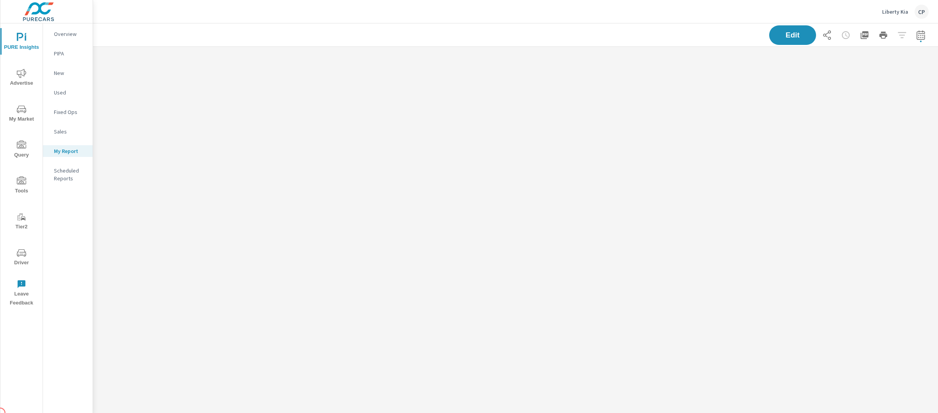
scroll to position [427, 852]
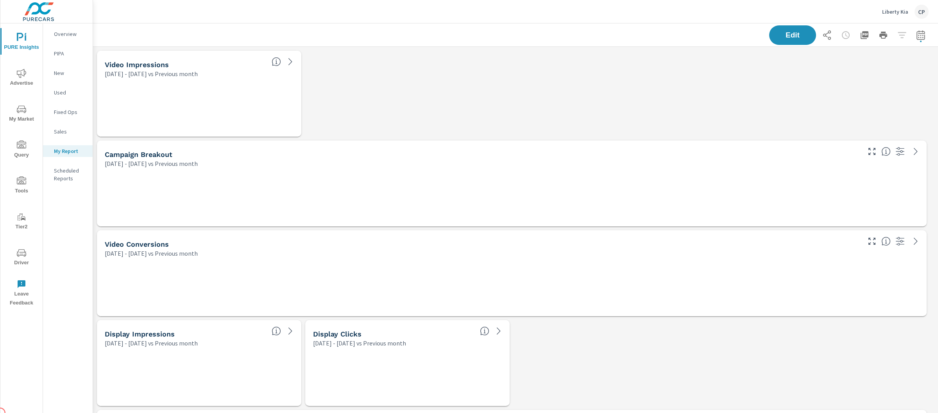
scroll to position [4332, 852]
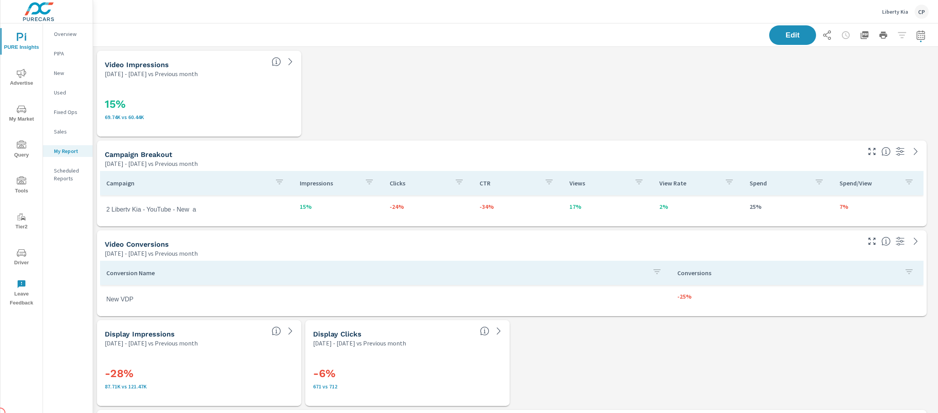
scroll to position [0, 0]
